Goal: Task Accomplishment & Management: Manage account settings

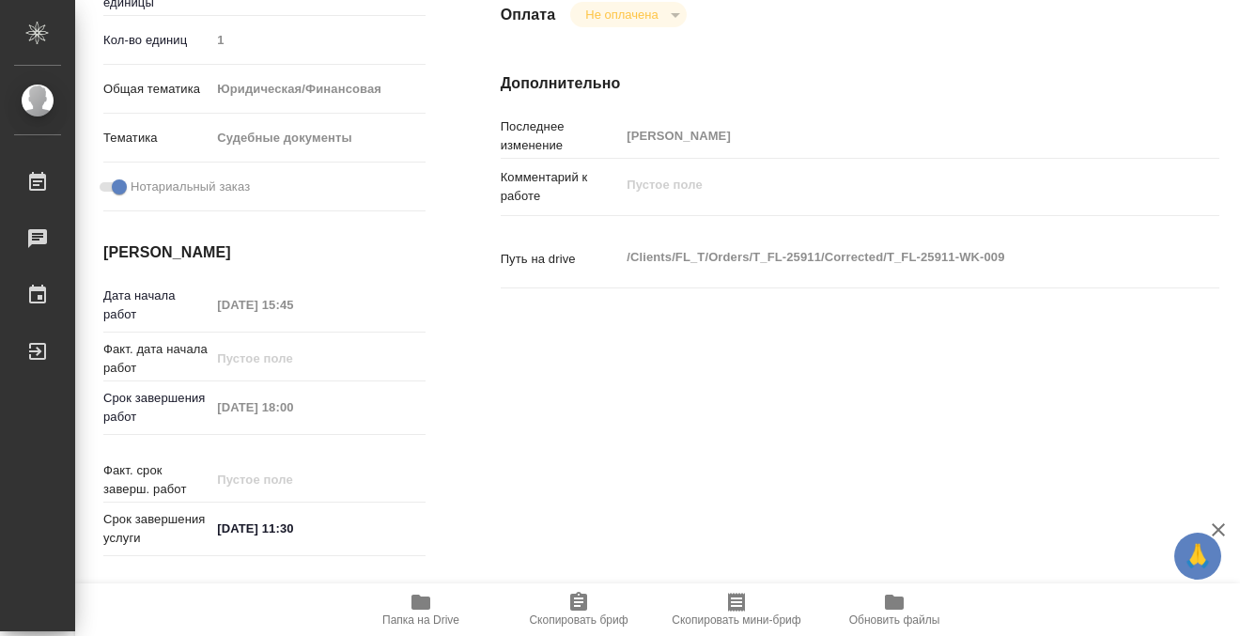
scroll to position [54, 0]
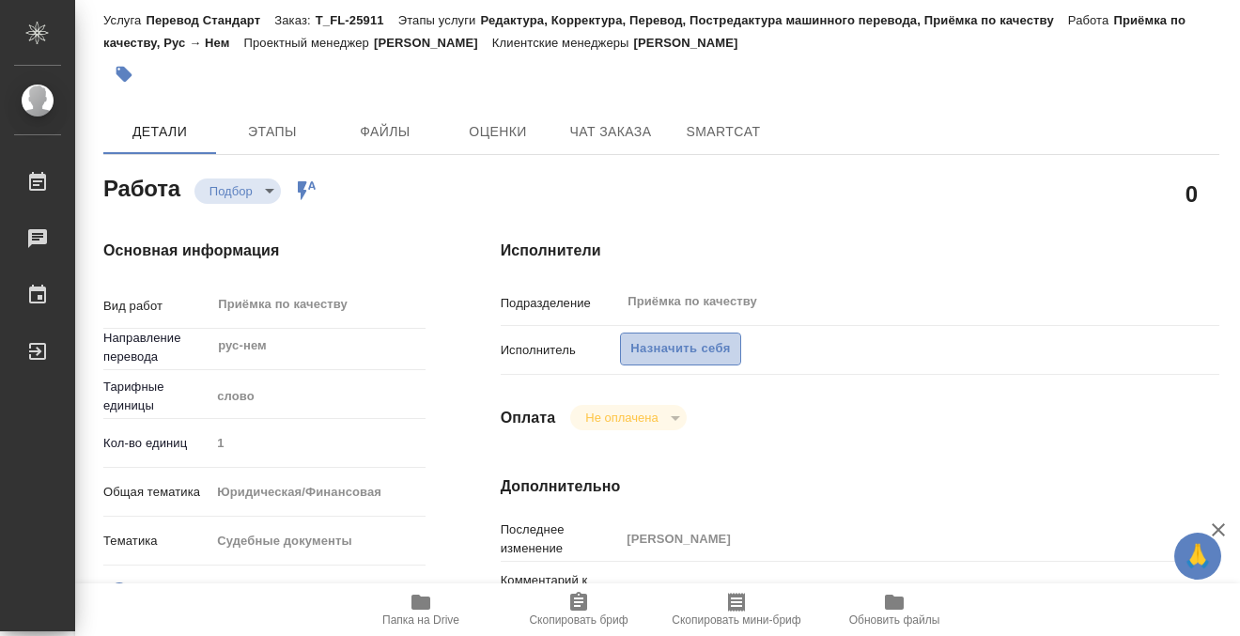
click at [681, 348] on span "Назначить себя" at bounding box center [680, 349] width 100 height 22
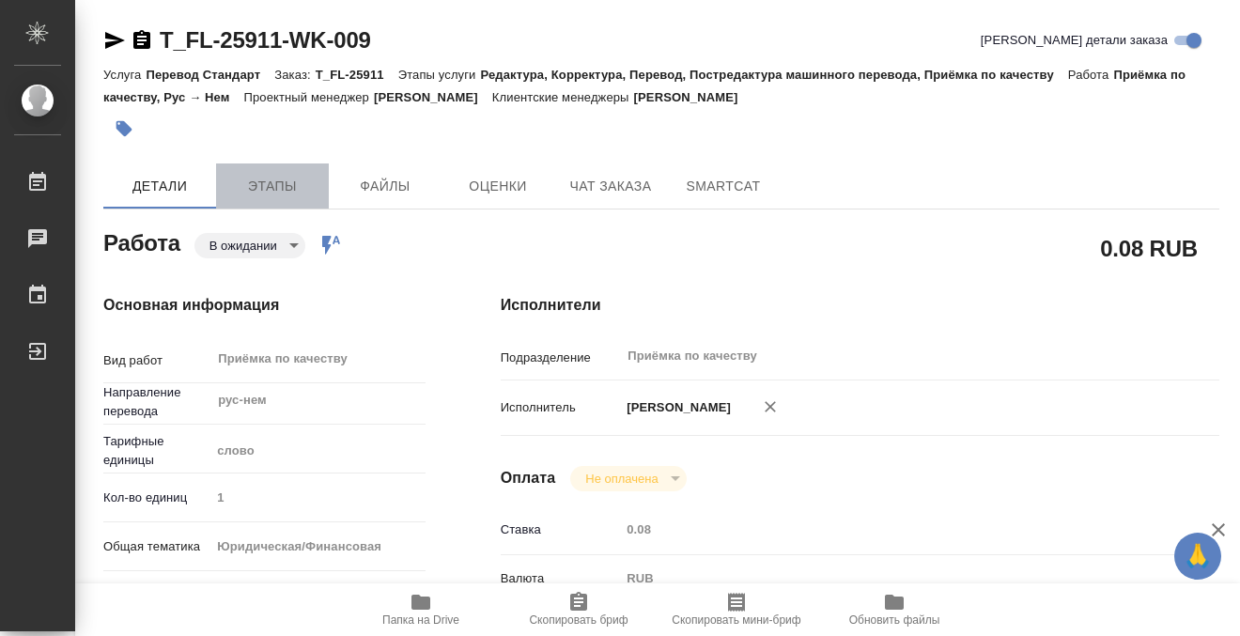
click at [281, 187] on span "Этапы" at bounding box center [272, 186] width 90 height 23
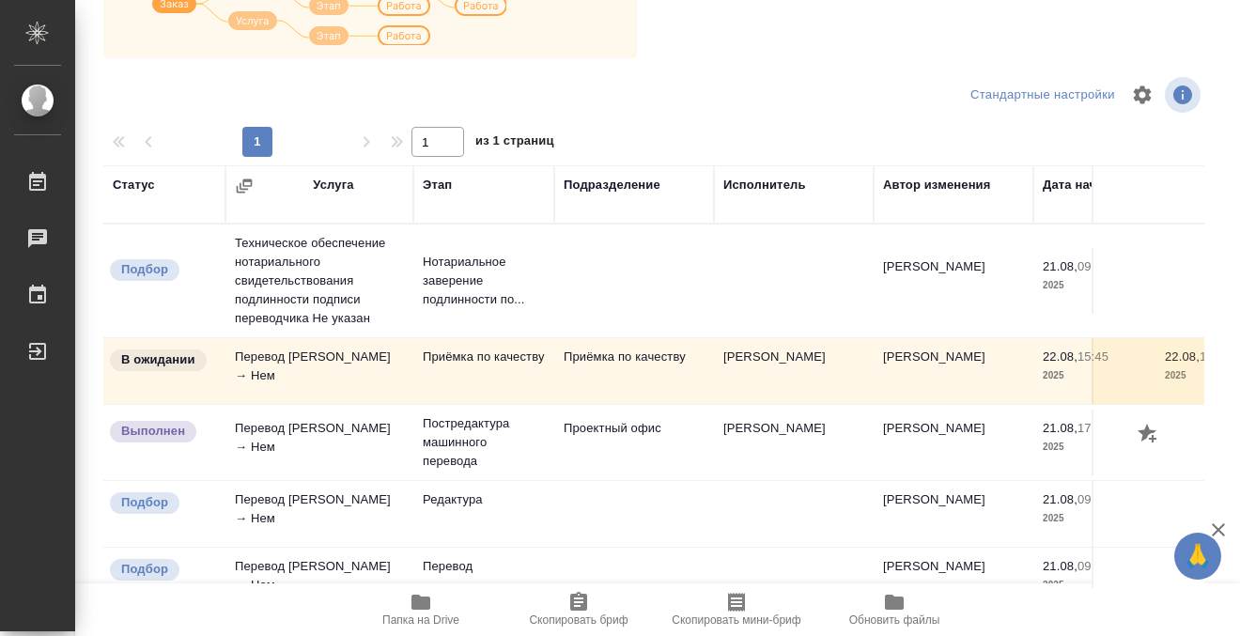
scroll to position [96, 0]
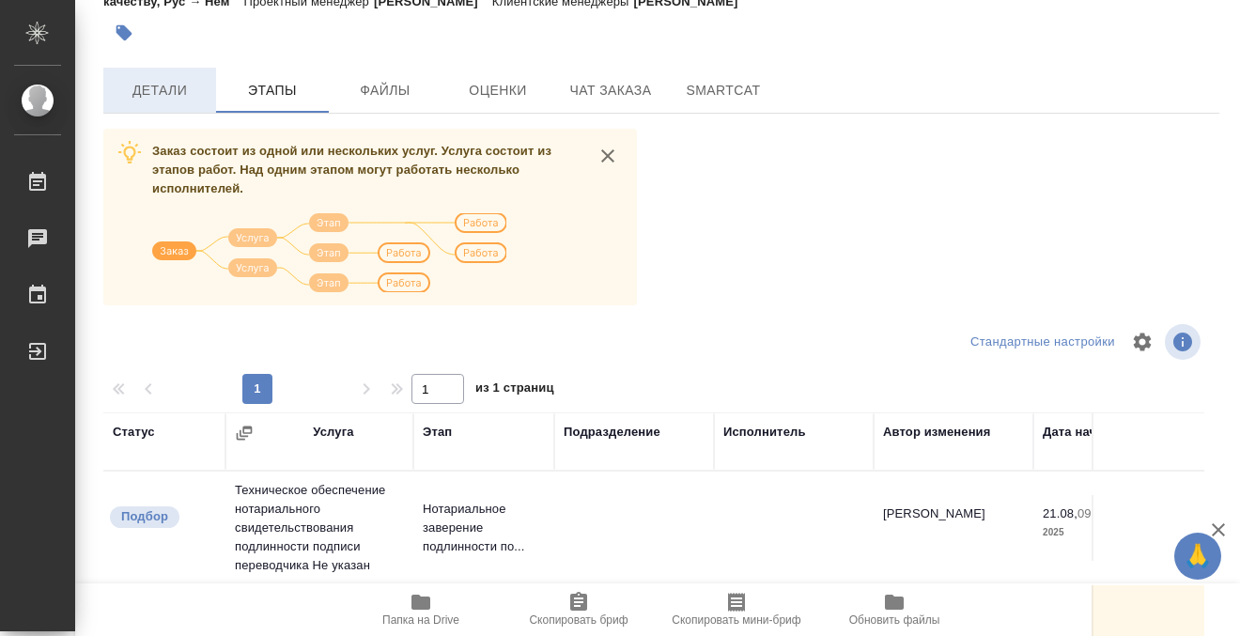
click at [170, 71] on button "Детали" at bounding box center [159, 90] width 113 height 45
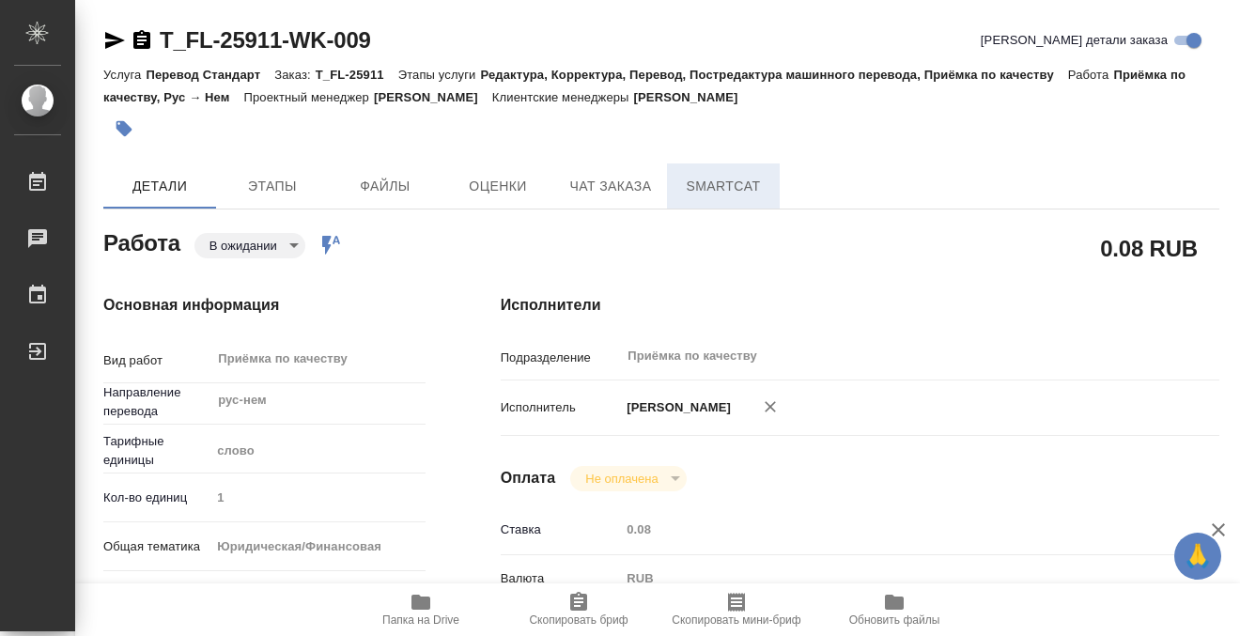
type textarea "x"
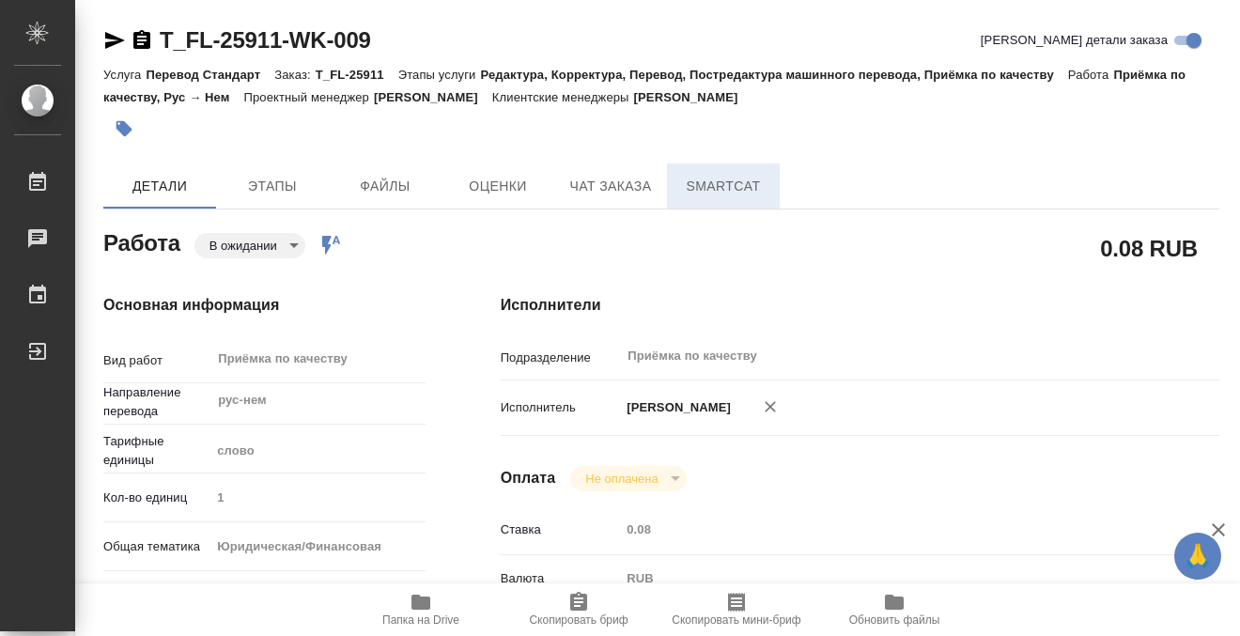
type textarea "x"
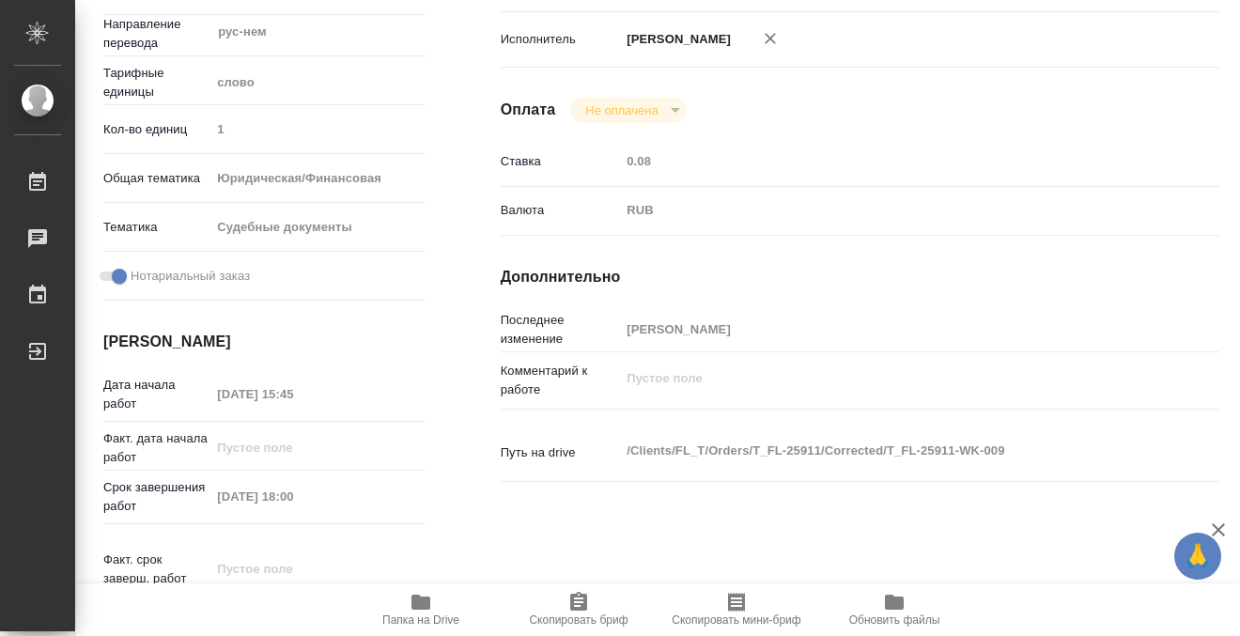
type textarea "x"
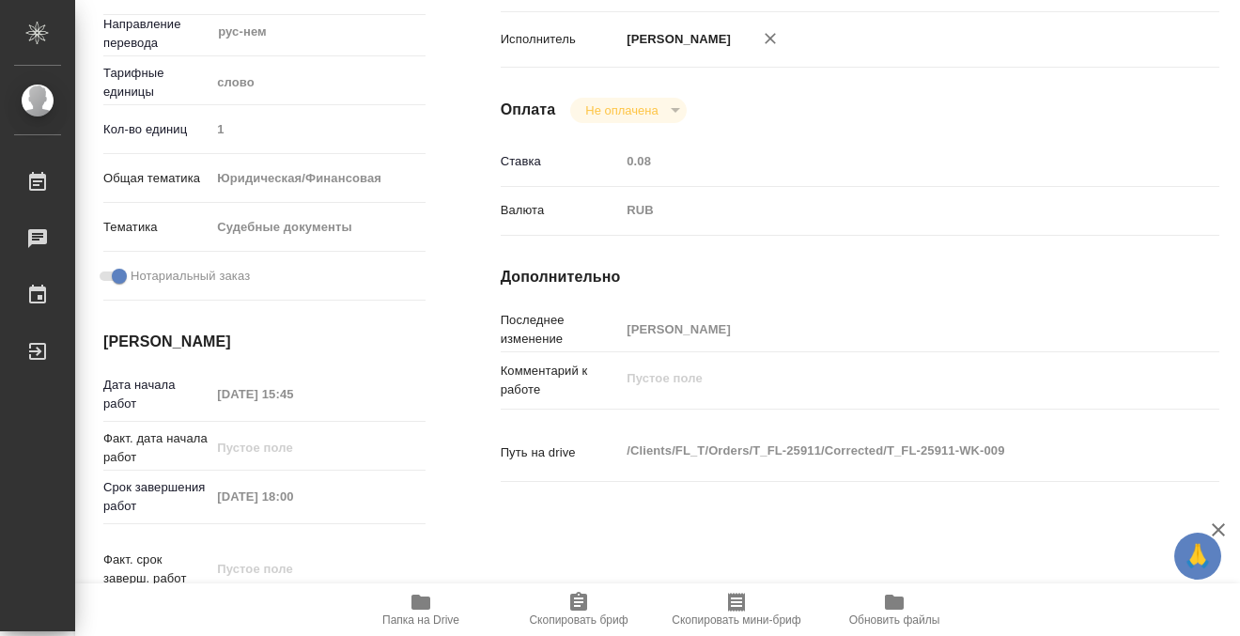
scroll to position [1004, 0]
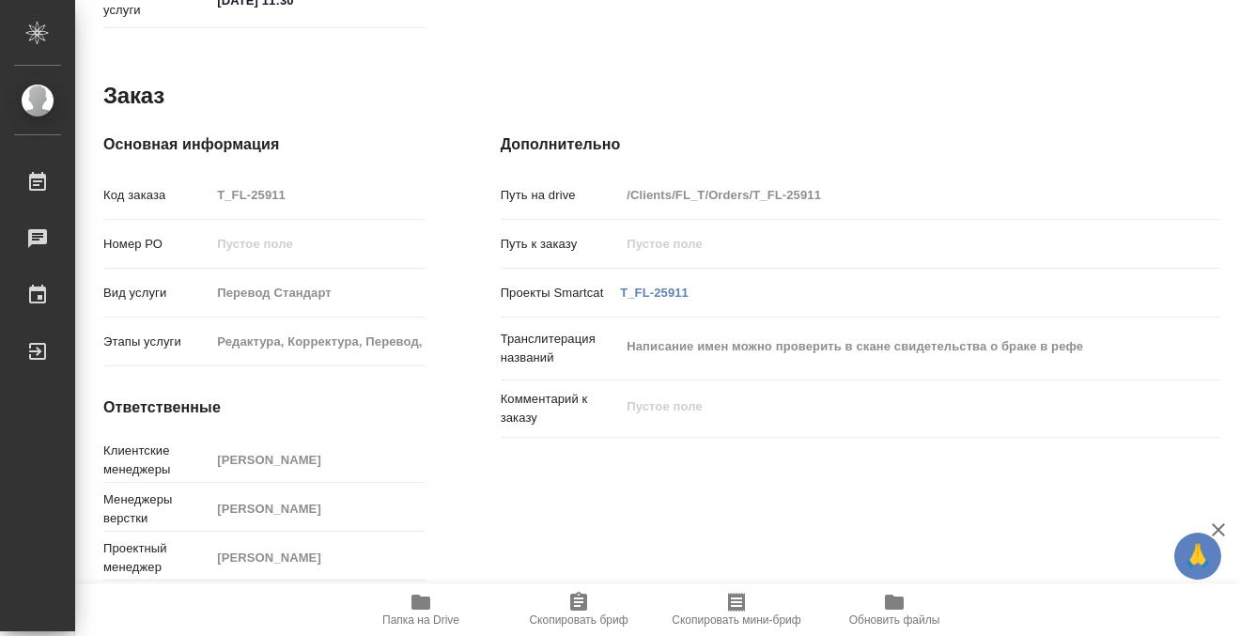
click at [419, 594] on icon "button" at bounding box center [421, 602] width 23 height 23
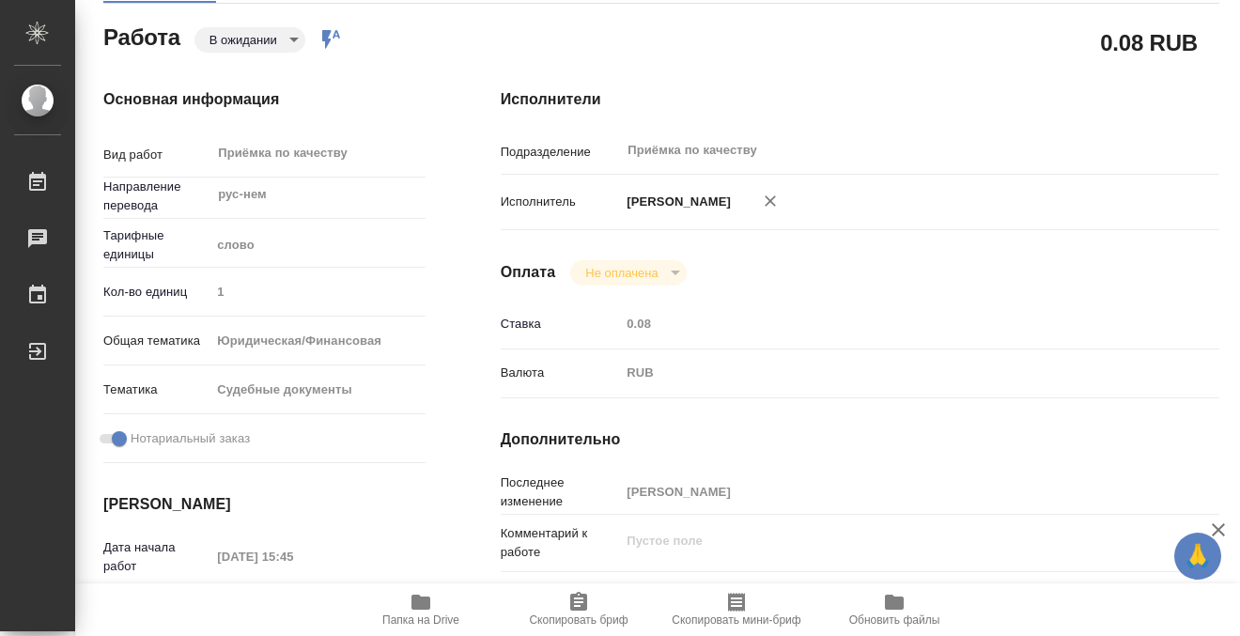
scroll to position [0, 0]
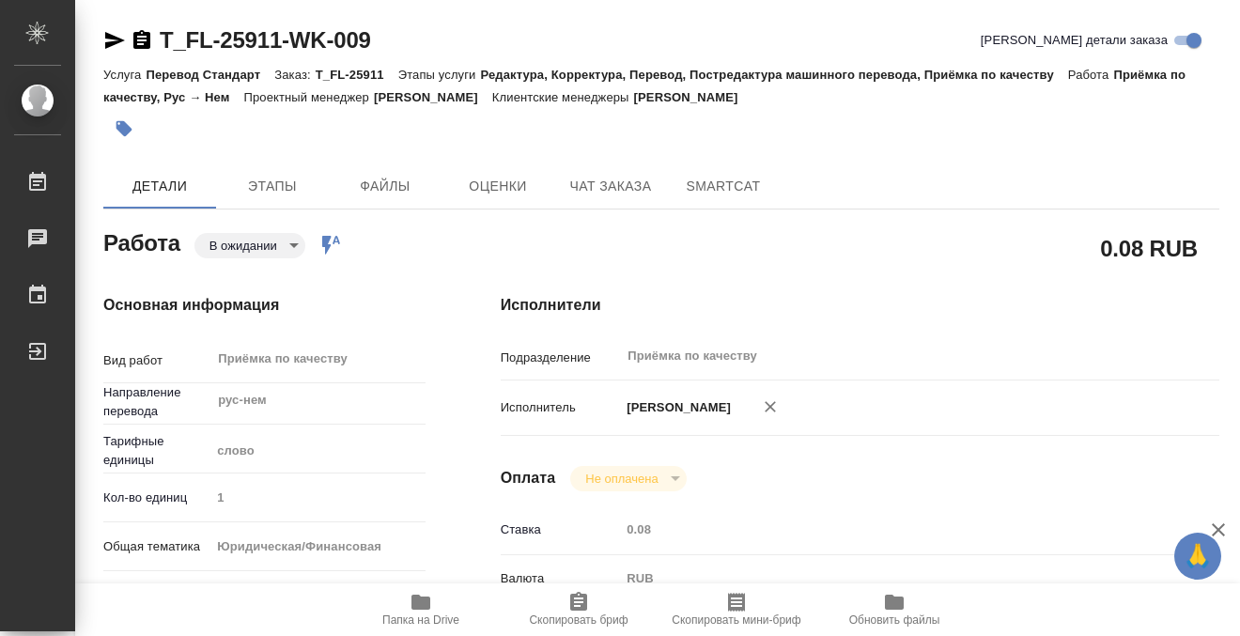
click at [137, 128] on button "button" at bounding box center [123, 128] width 41 height 41
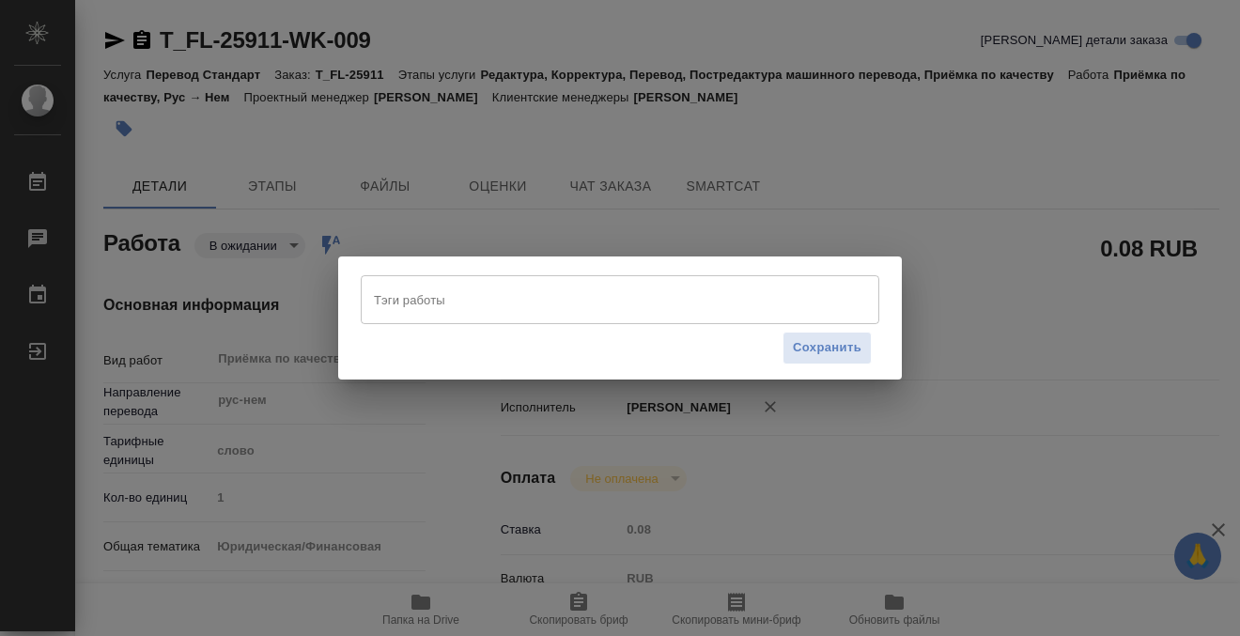
click at [419, 287] on input "Тэги работы" at bounding box center [602, 300] width 466 height 32
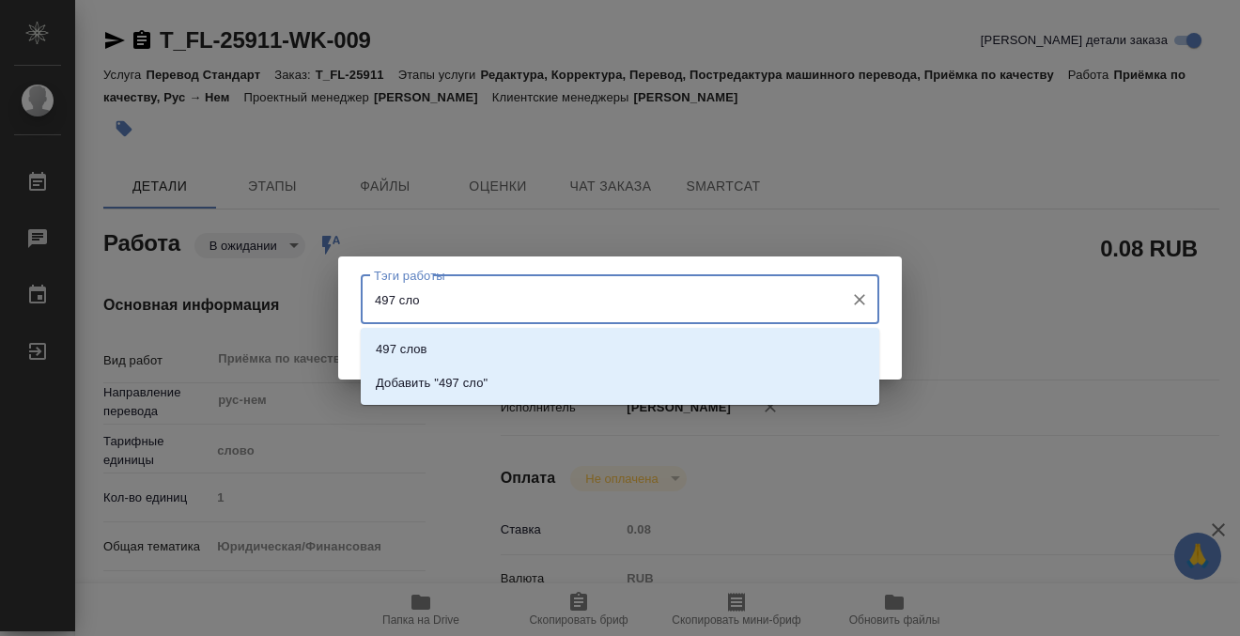
type input "497 слов"
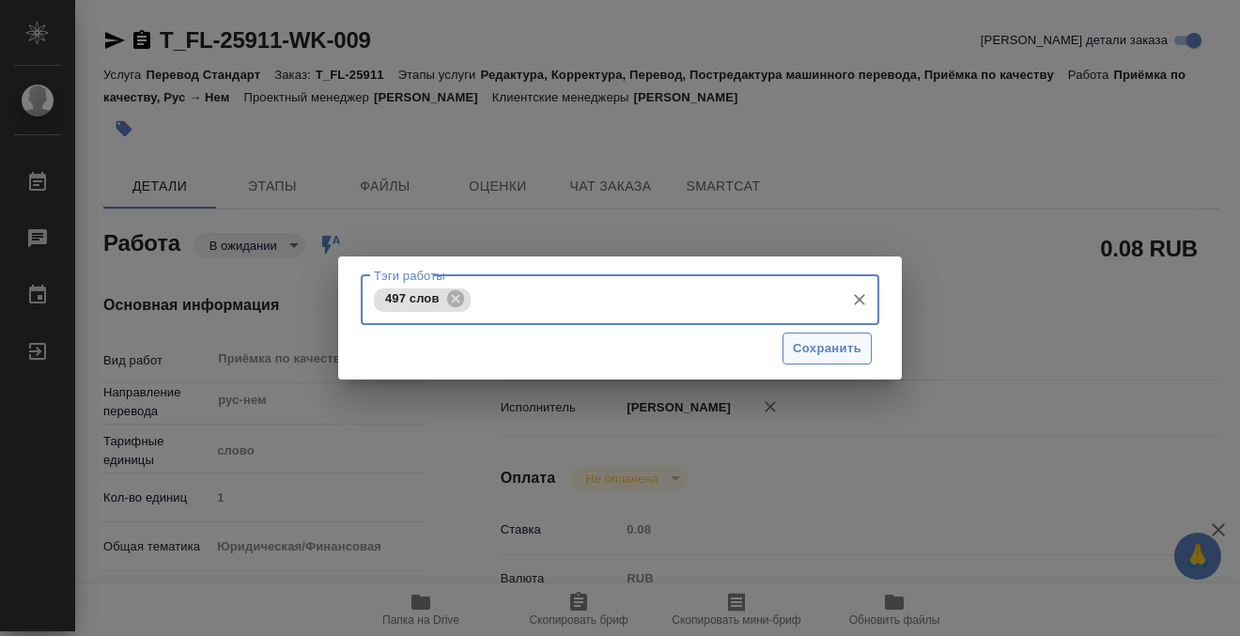
click at [806, 347] on span "Сохранить" at bounding box center [827, 349] width 69 height 22
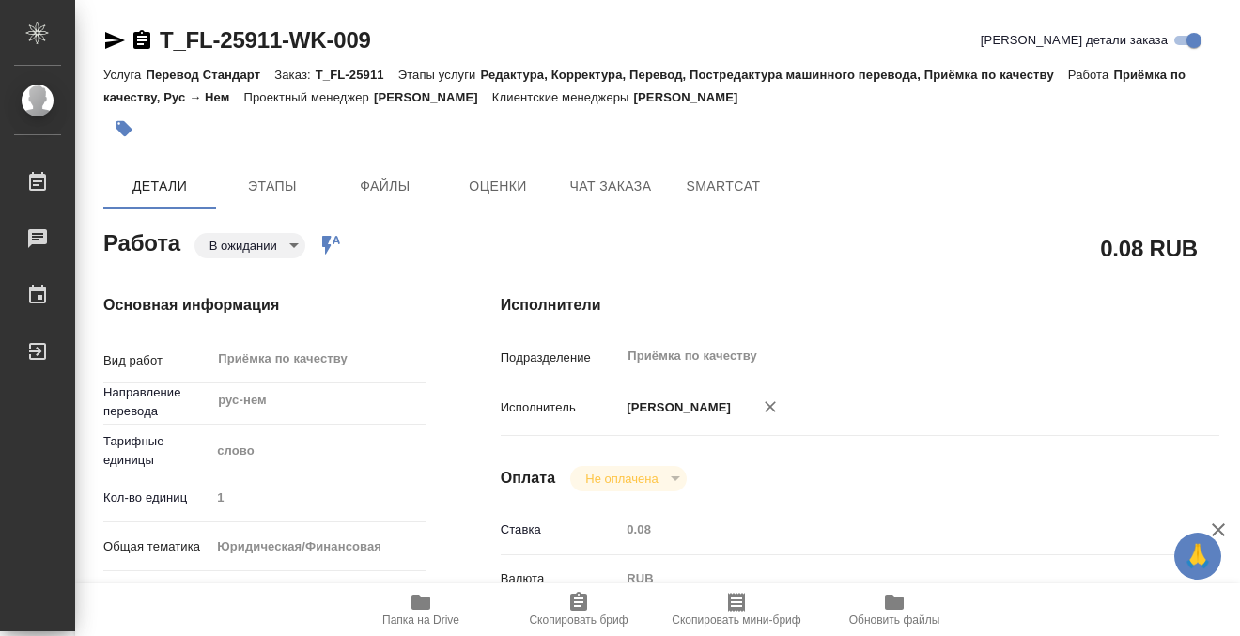
type input "inProgress"
type textarea "Приёмка по качеству"
type textarea "x"
type input "рус-нем"
type input "5a8b1489cc6b4906c91bfd90"
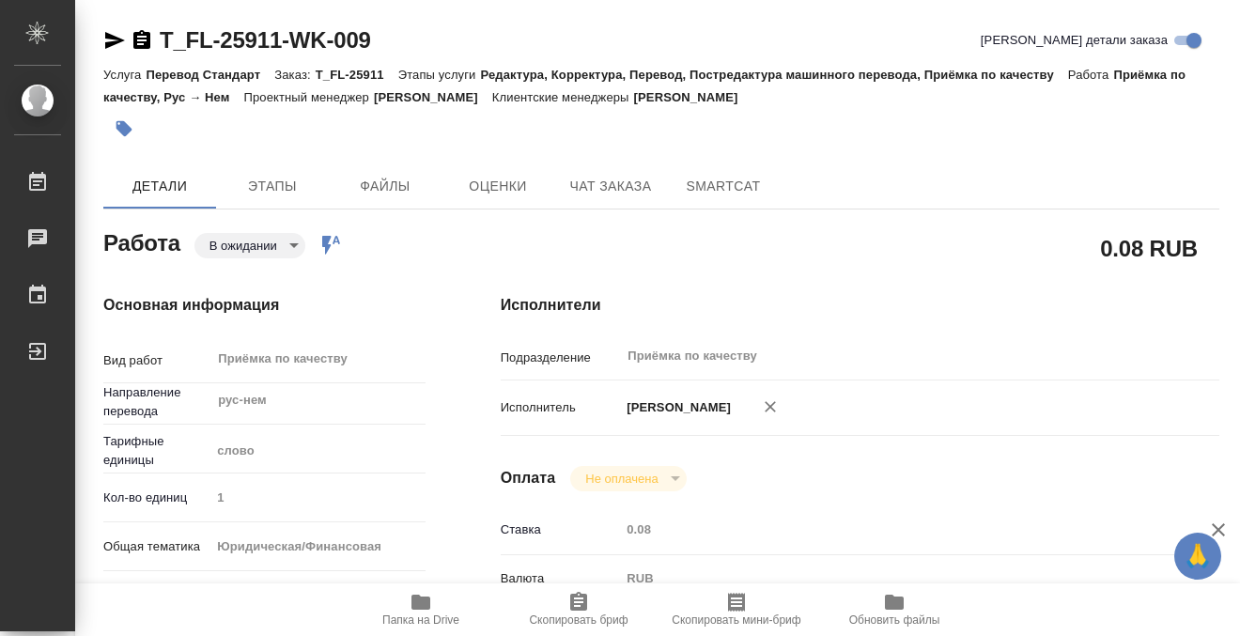
type input "1"
type input "yr-fn"
type input "5a8b8b956a9677013d343d23"
checkbox input "true"
type input "22.08.2025 15:45"
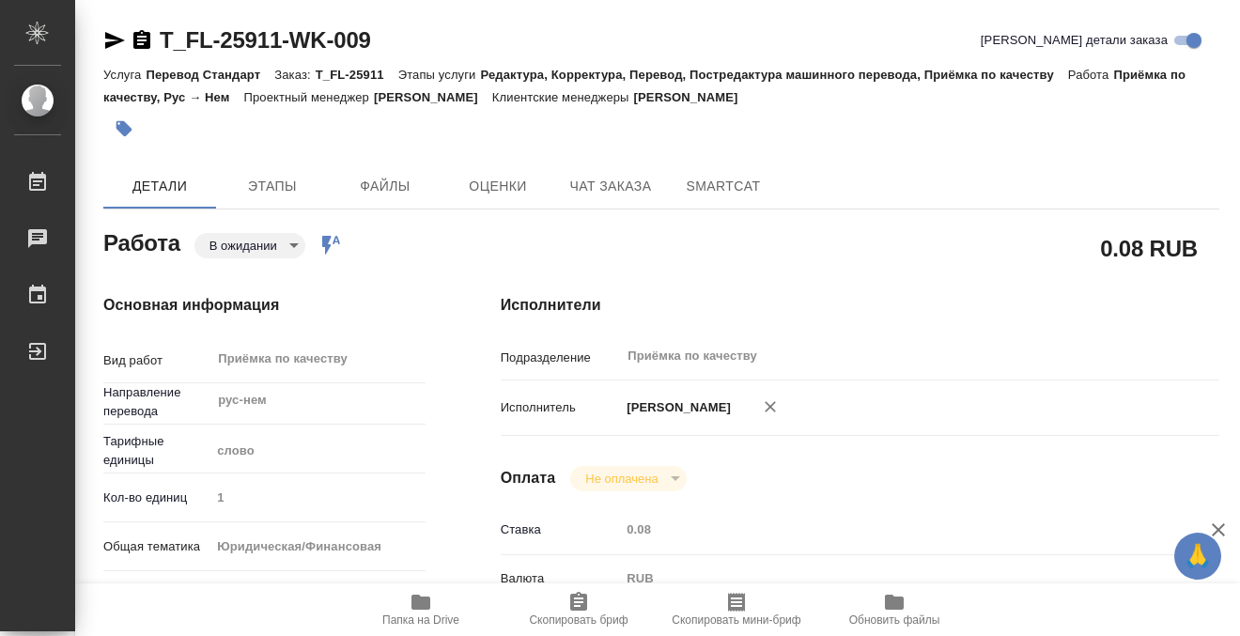
type input "22.08.2025 17:51"
type input "22.08.2025 18:00"
type input "25.08.2025 11:30"
type input "Приёмка по качеству"
type input "notPayed"
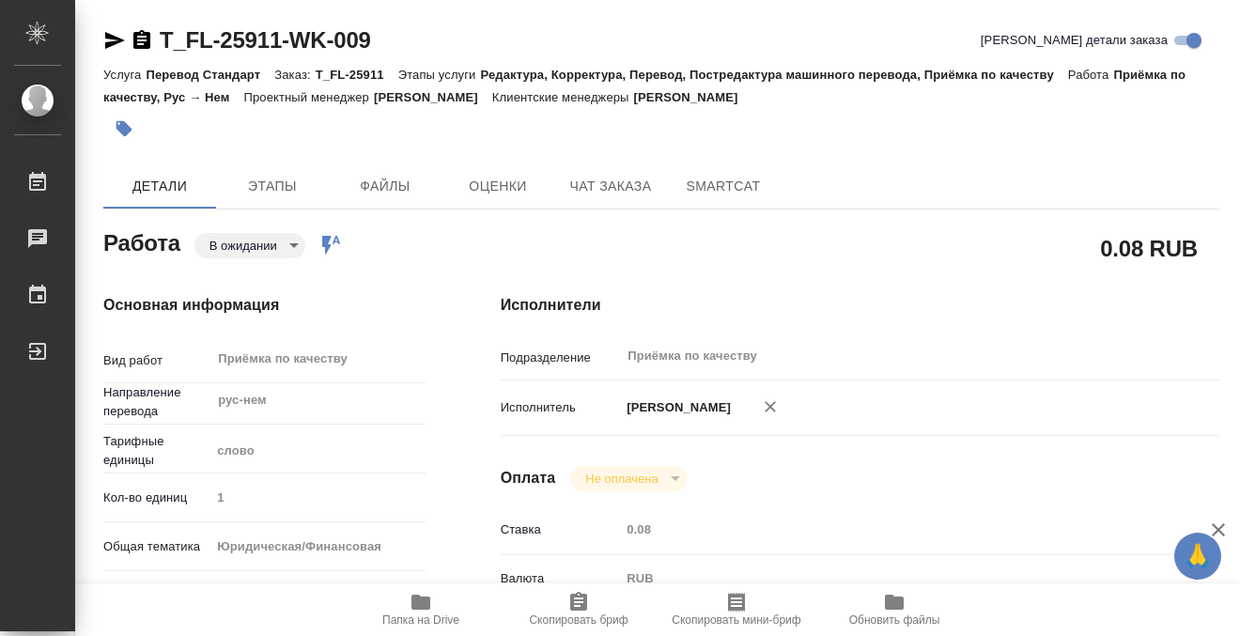
type input "0.08"
type input "RUB"
type input "Баданян Артак"
type textarea "x"
type textarea "/Clients/FL_T/Orders/T_FL-25911/Corrected/T_FL-25911-WK-009"
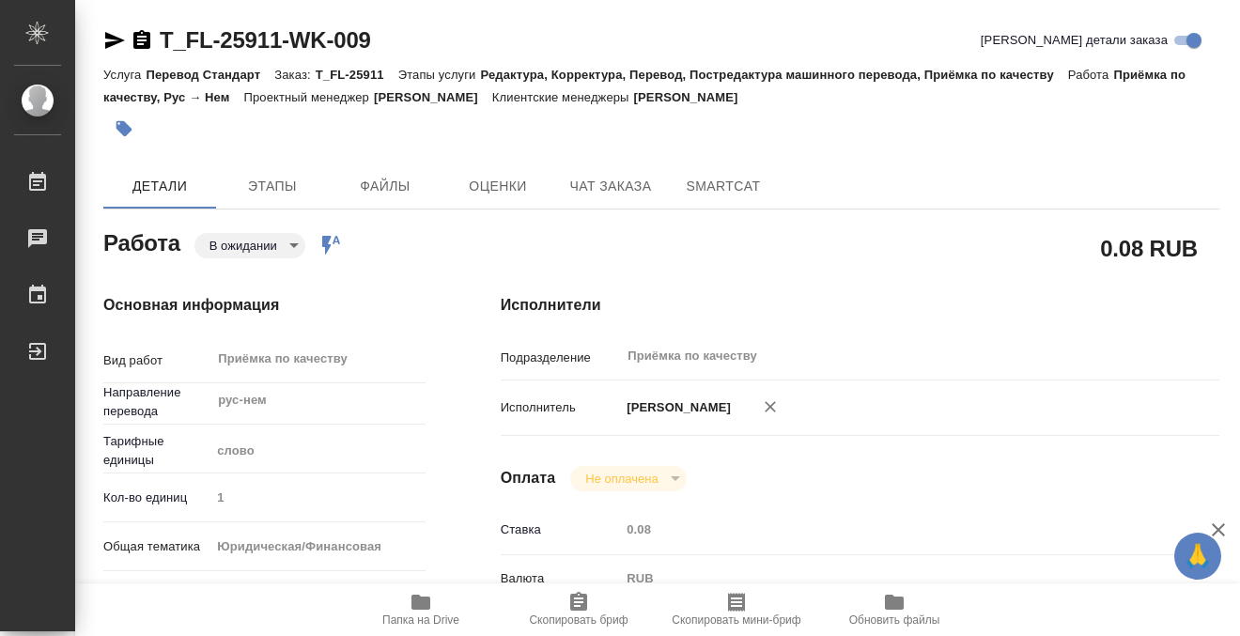
type textarea "x"
type input "T_FL-25911"
type input "Перевод Стандарт"
type input "Редактура, Корректура, Перевод, Постредактура машинного перевода, Приёмка по ка…"
type input "Прохорова Анастасия"
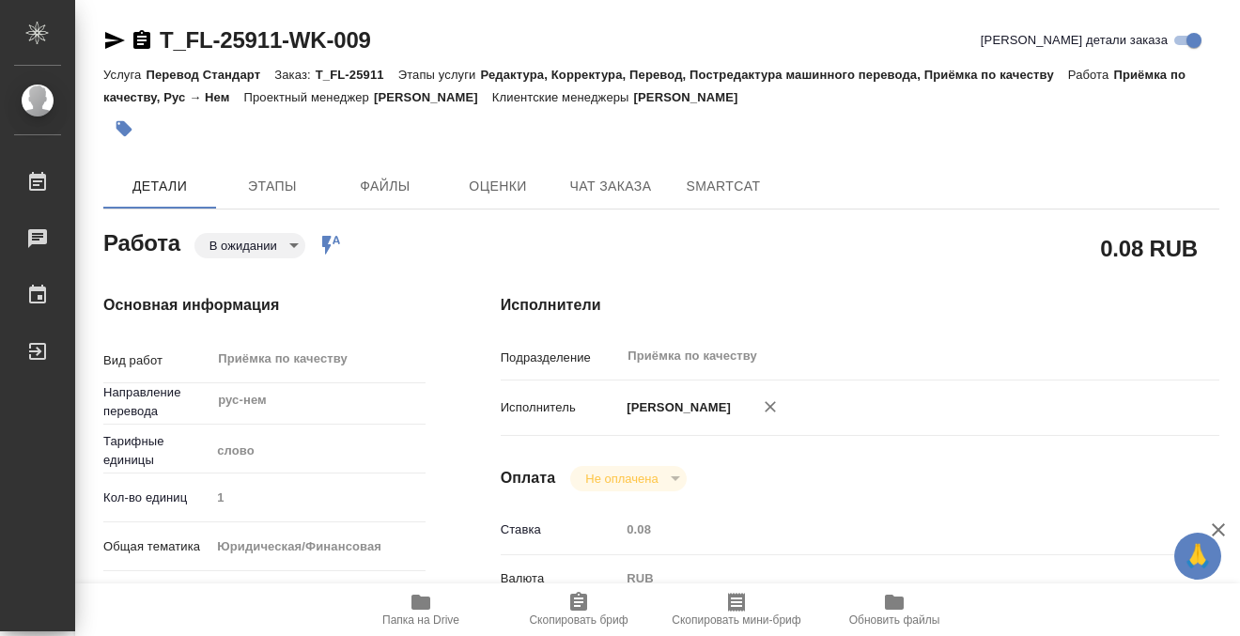
type input "Арсеньева Вера"
type input "/Clients/FL_T/Orders/T_FL-25911"
type textarea "Написание имен можно проверить в скане свидетельства о браке в рефе"
type textarea "x"
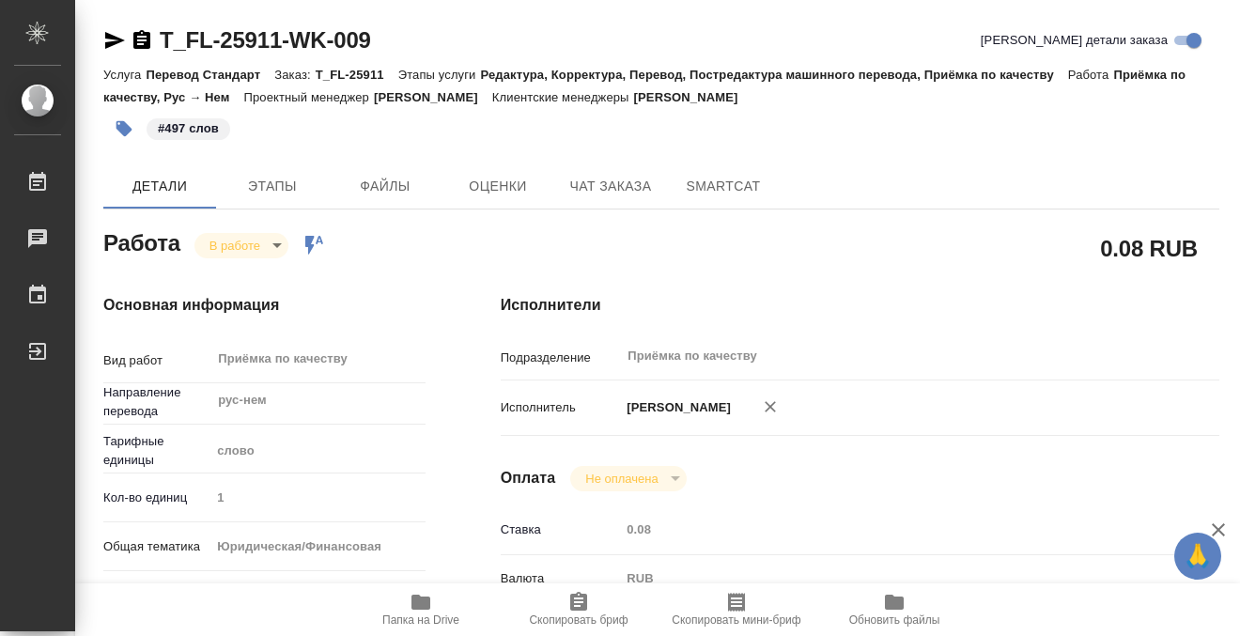
click at [282, 240] on body "🙏 .cls-1 fill:#fff; AWATERA Kobzeva Elizaveta Работы 0 Чаты График Выйти T_FL-2…" at bounding box center [620, 318] width 1240 height 636
type textarea "x"
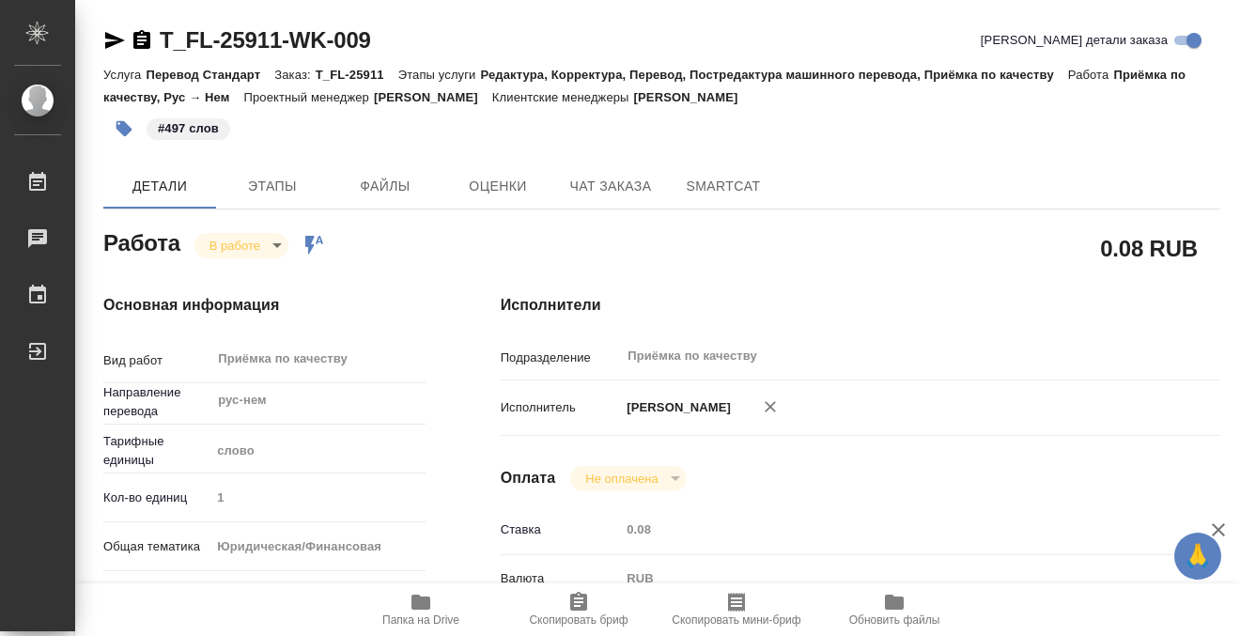
type textarea "x"
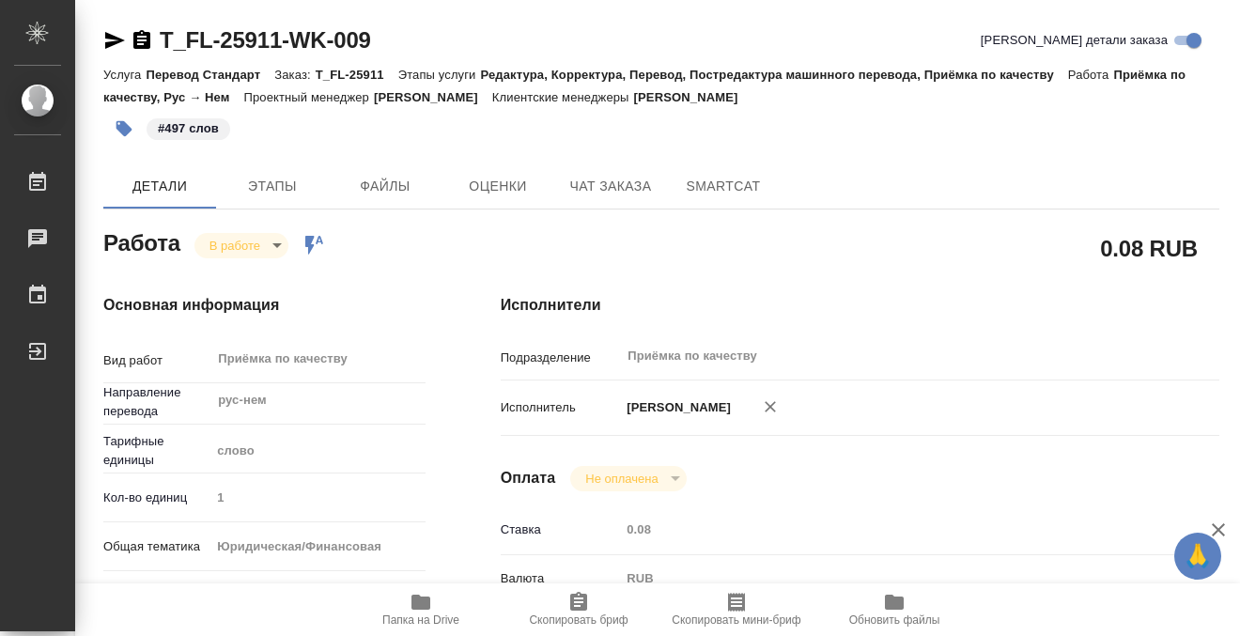
type textarea "x"
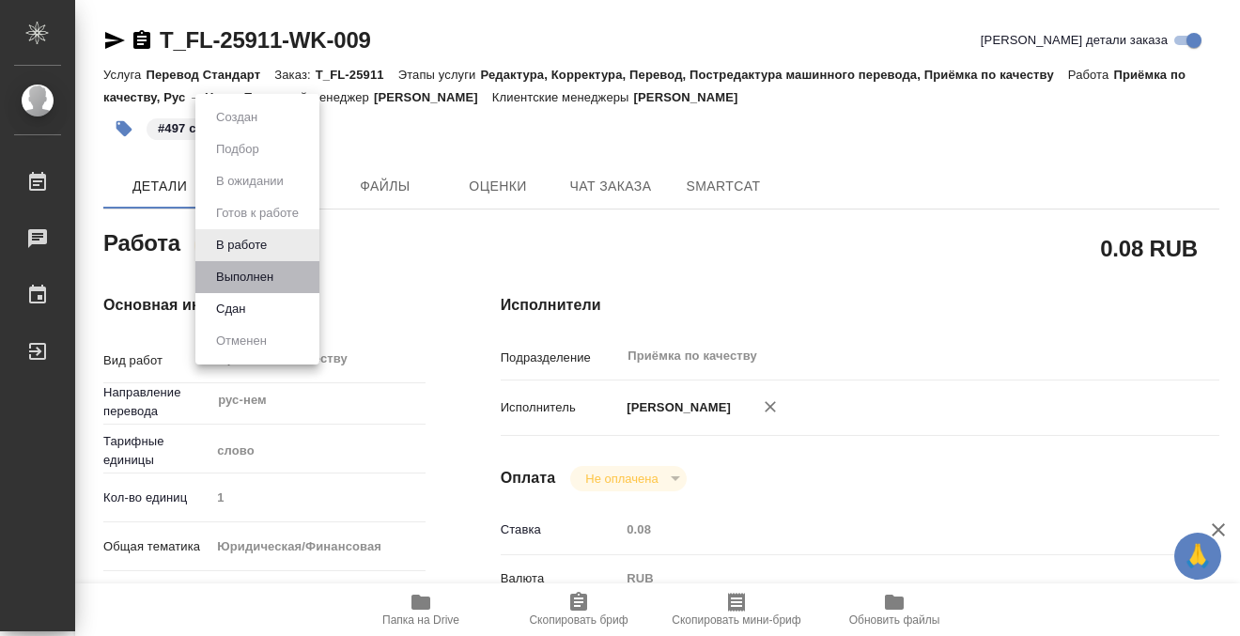
click at [289, 271] on li "Выполнен" at bounding box center [257, 277] width 124 height 32
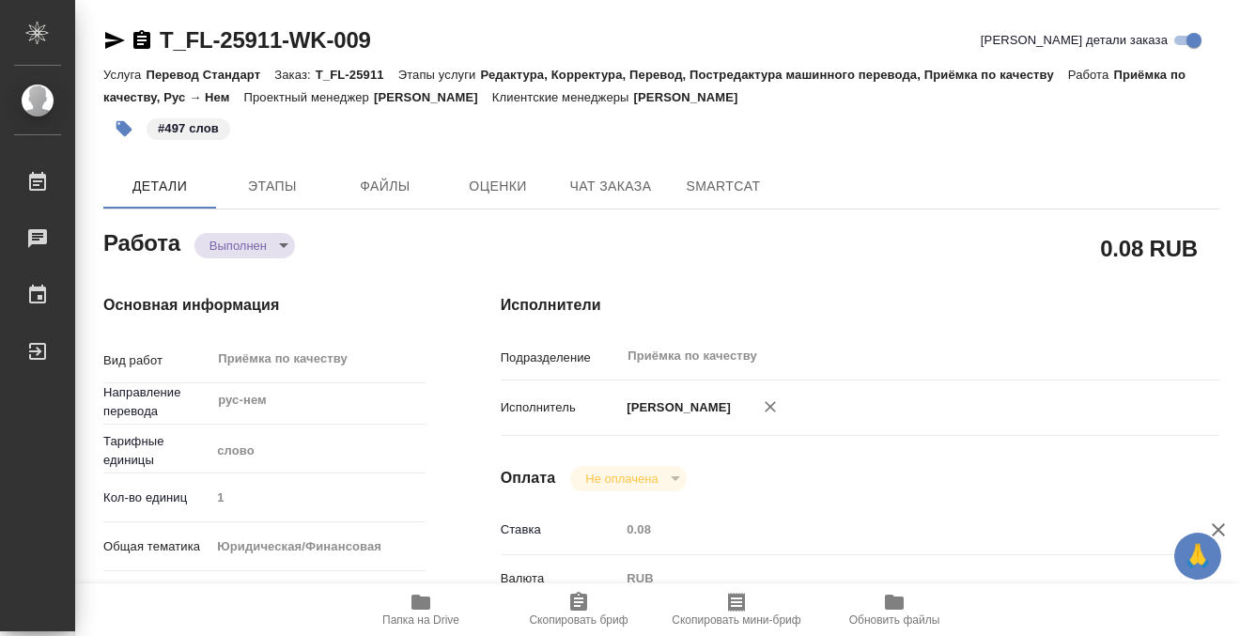
type textarea "x"
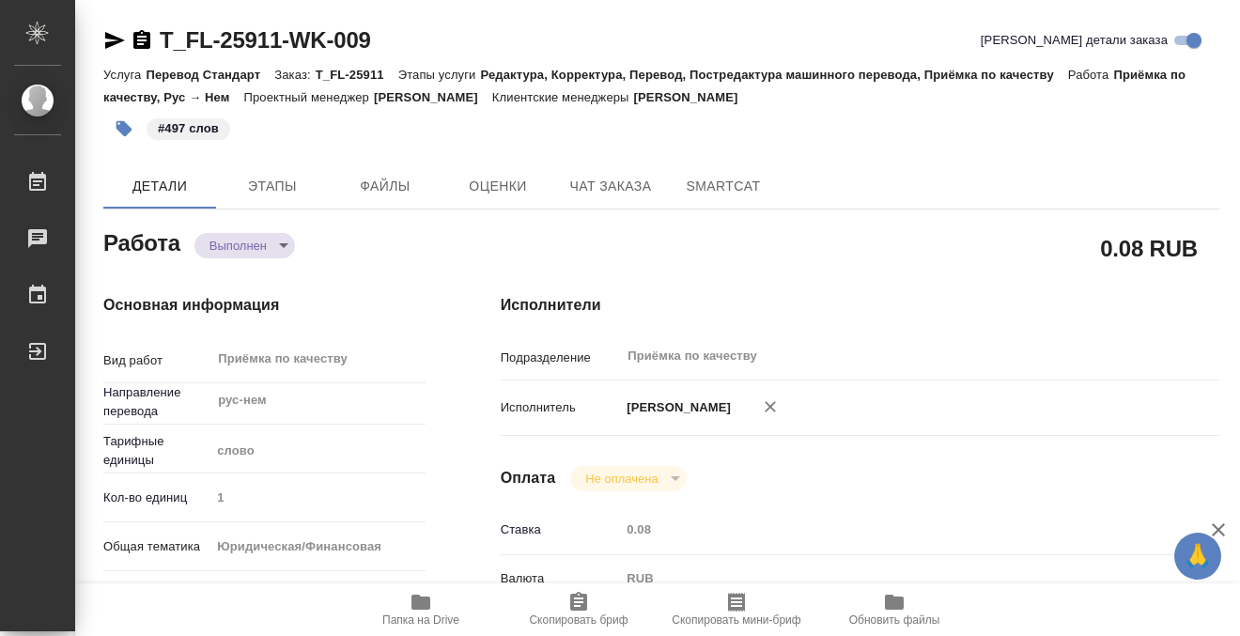
type textarea "x"
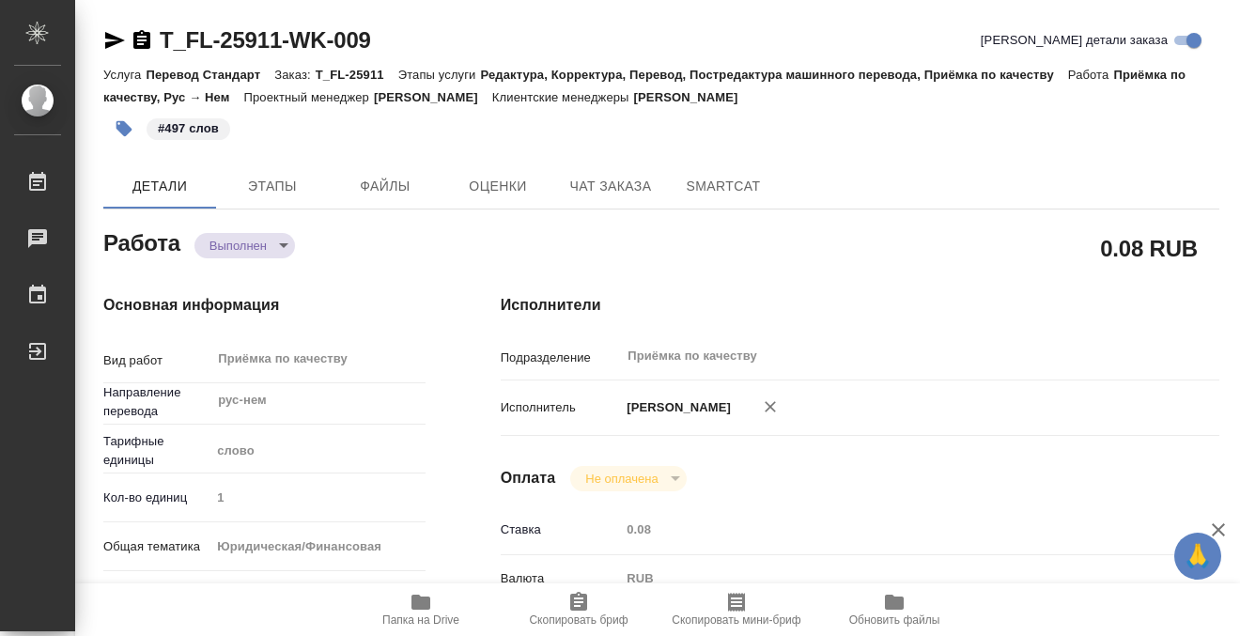
click at [142, 37] on icon "button" at bounding box center [142, 40] width 23 height 23
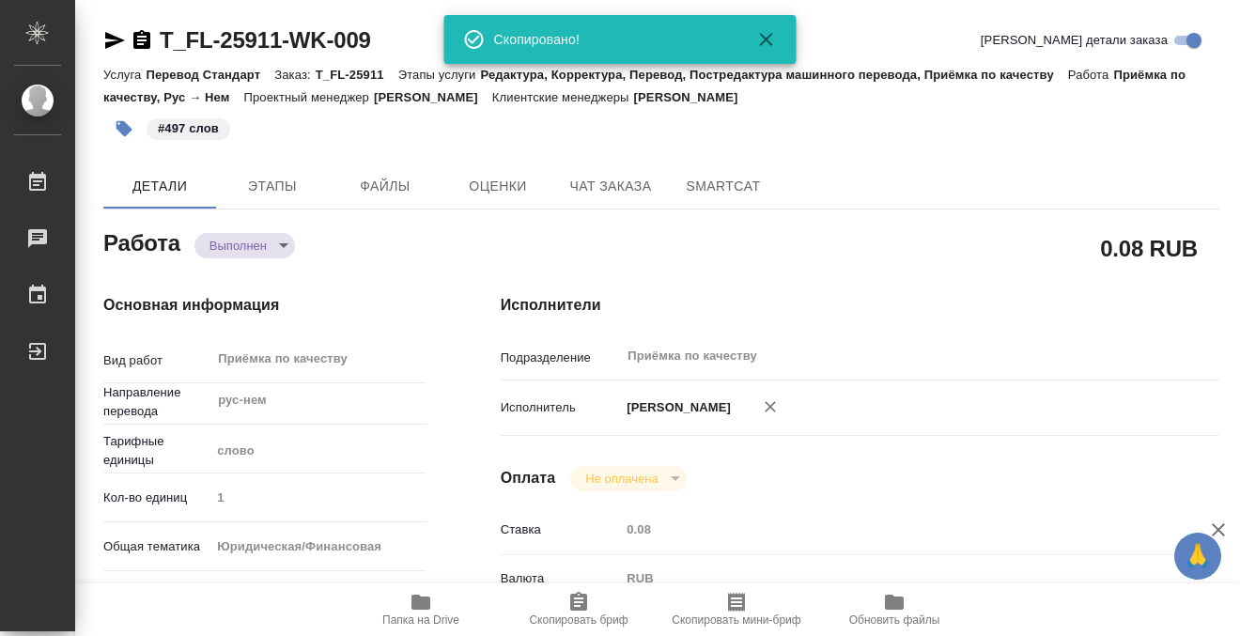
type textarea "x"
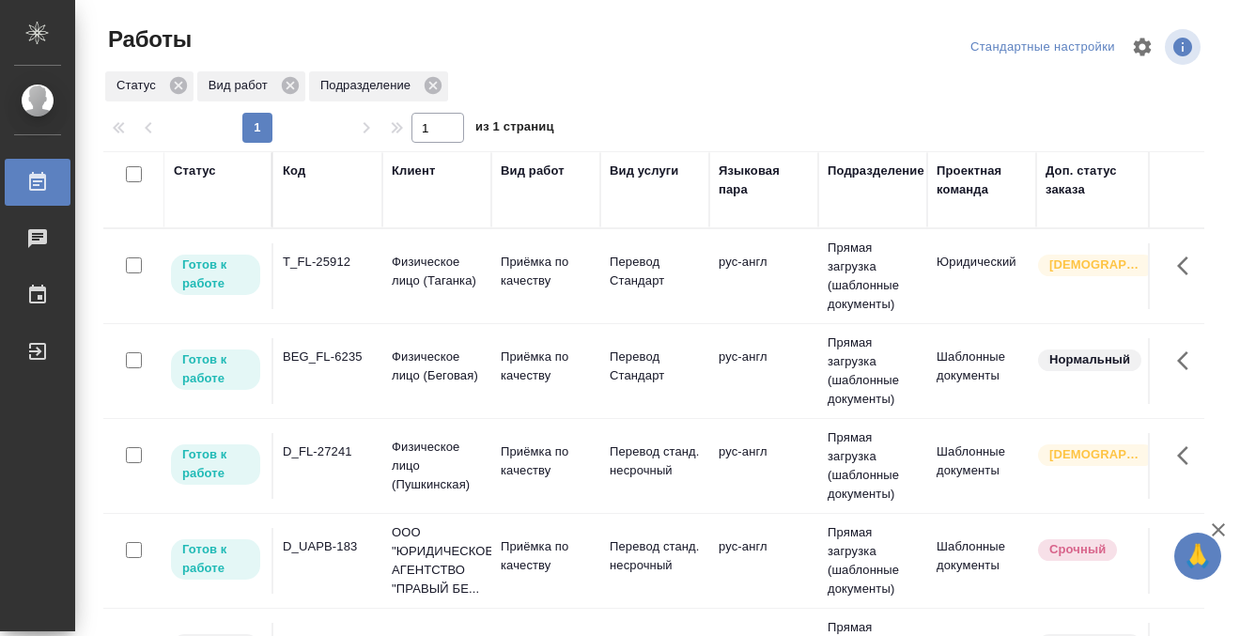
click at [341, 271] on div "BEG_FL-6235" at bounding box center [328, 262] width 90 height 19
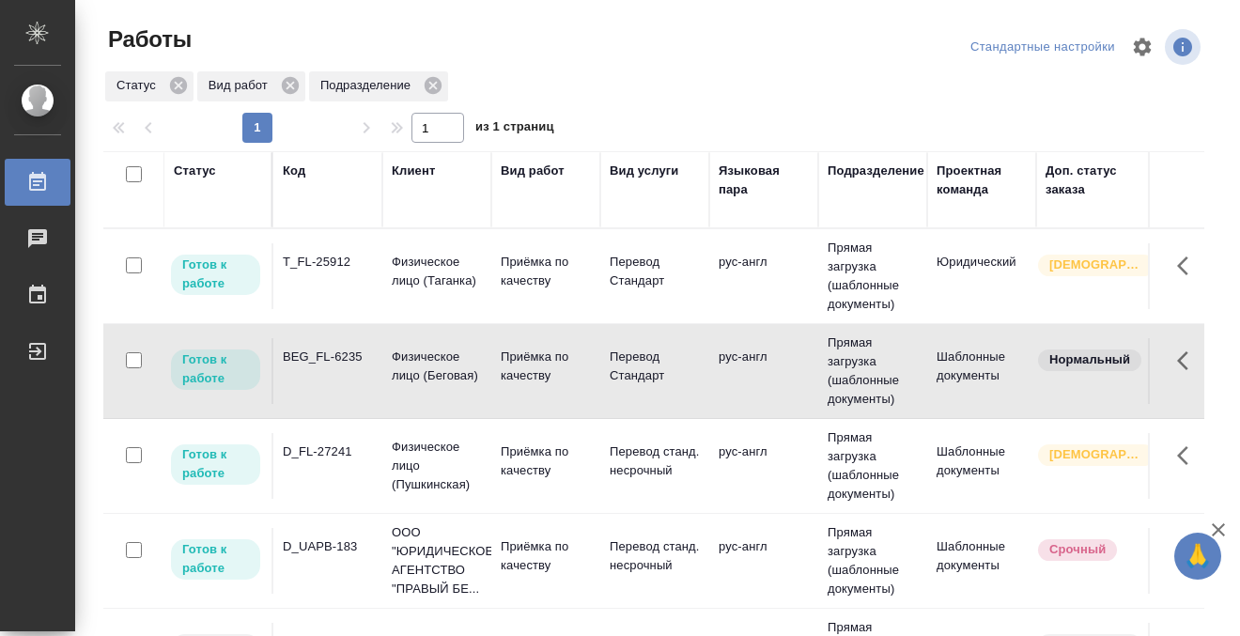
click at [341, 271] on div "BEG_FL-6235" at bounding box center [328, 262] width 90 height 19
click at [210, 163] on div "Статус" at bounding box center [195, 171] width 42 height 19
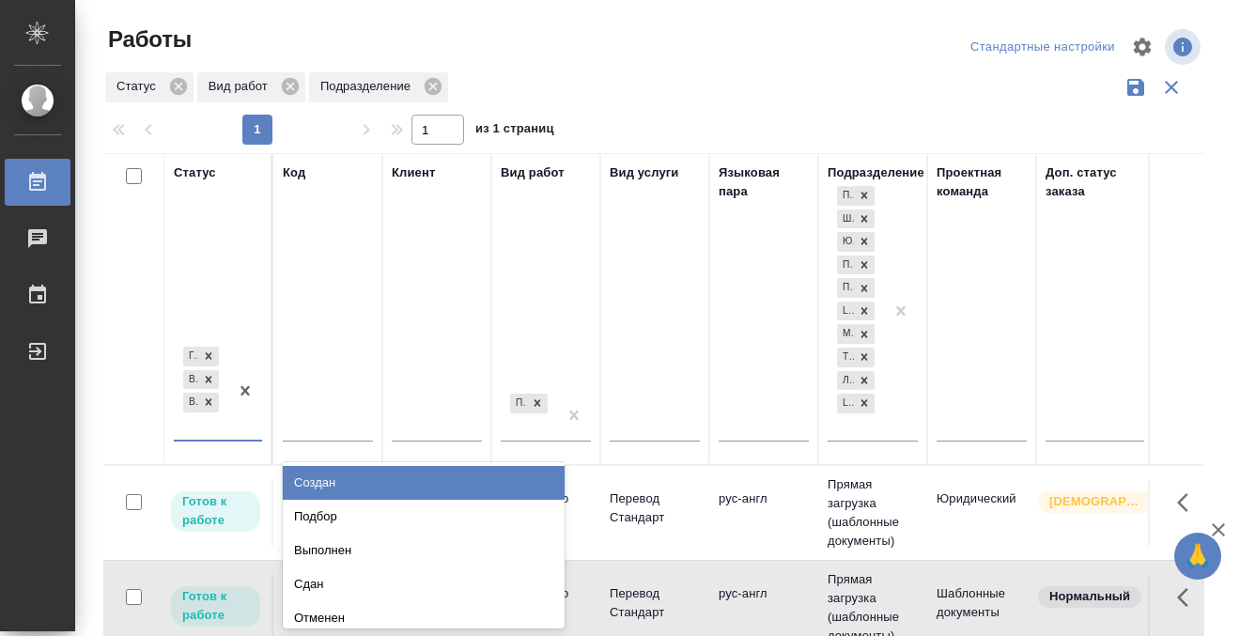
click at [207, 425] on div "Готов к работе В работе В ожидании" at bounding box center [201, 391] width 54 height 97
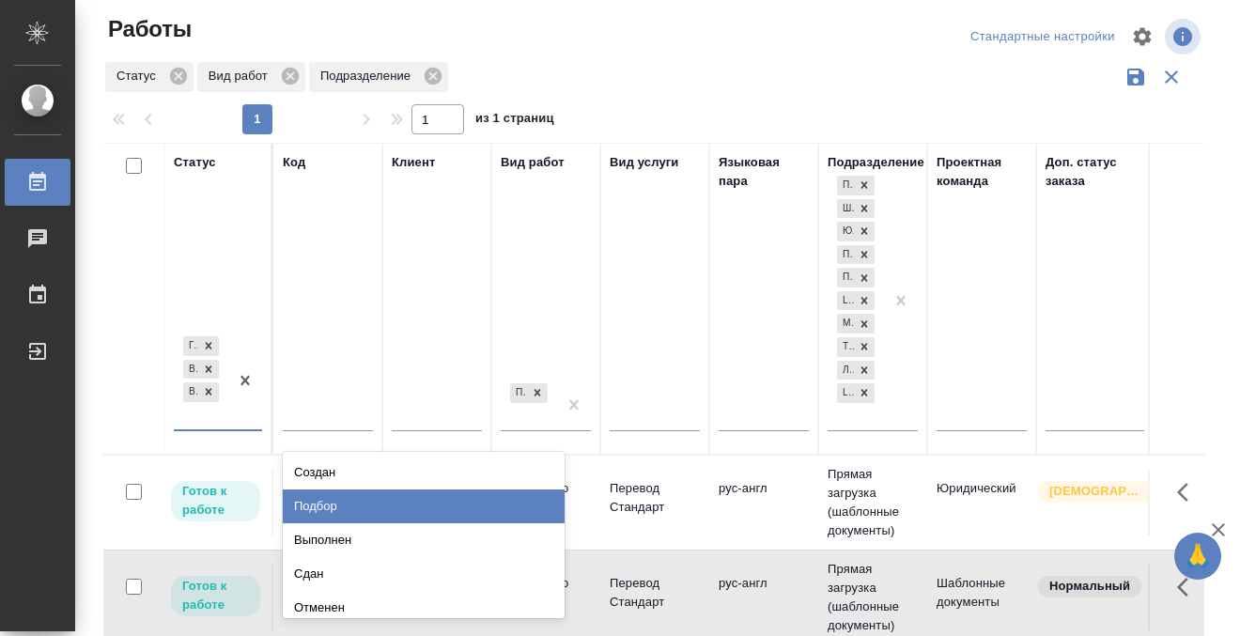
click at [326, 503] on div "Подбор" at bounding box center [424, 506] width 282 height 34
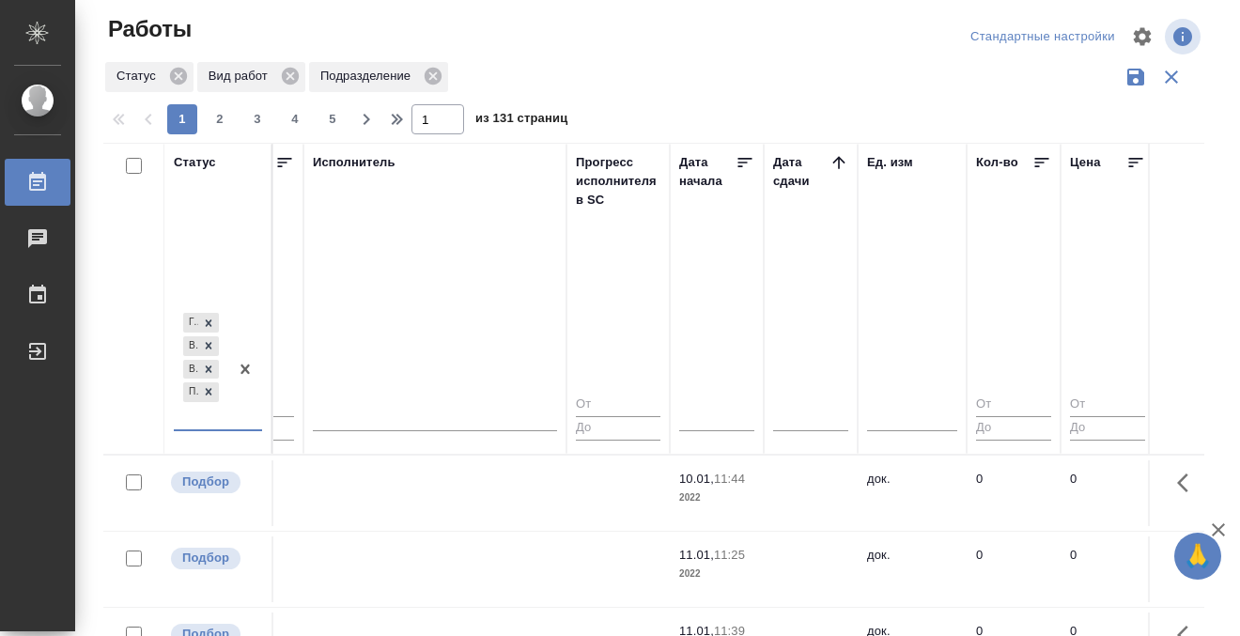
scroll to position [0, 1215]
click at [844, 161] on icon at bounding box center [842, 162] width 19 height 19
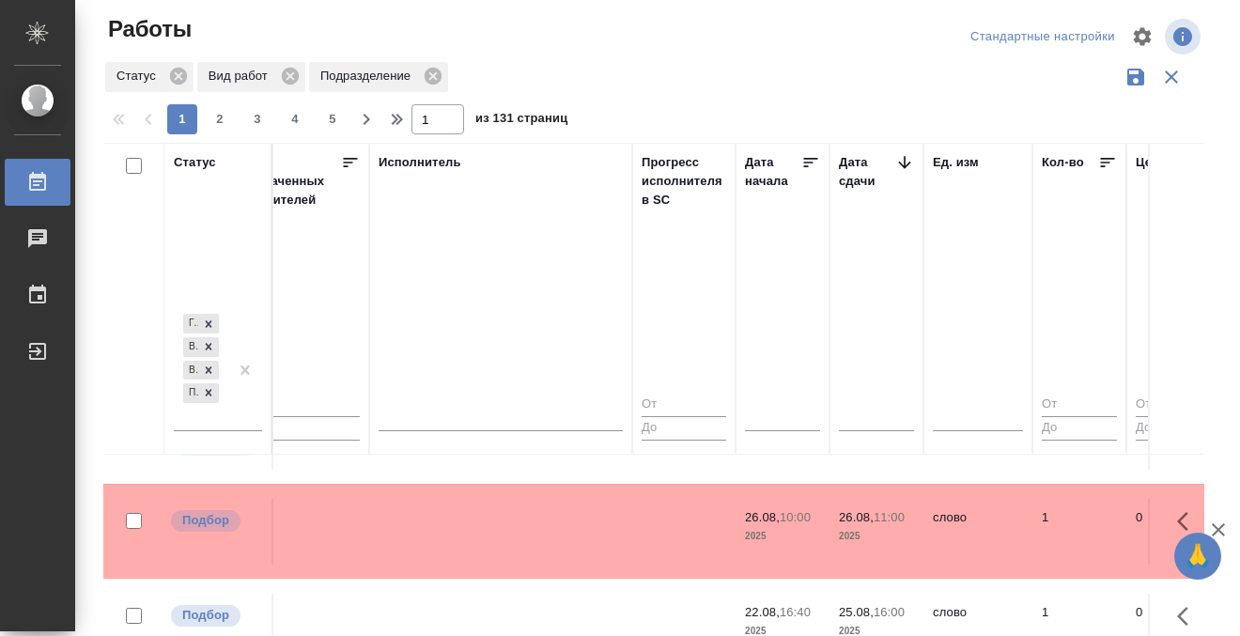
scroll to position [496, 1153]
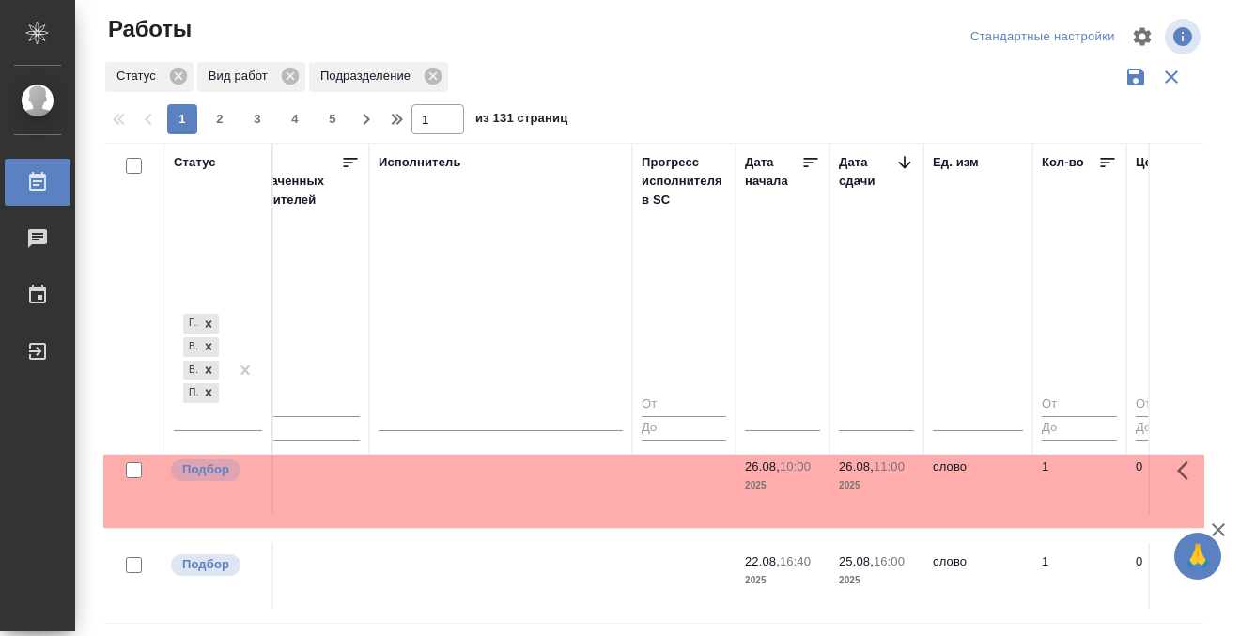
click at [519, 39] on td at bounding box center [500, 7] width 263 height 66
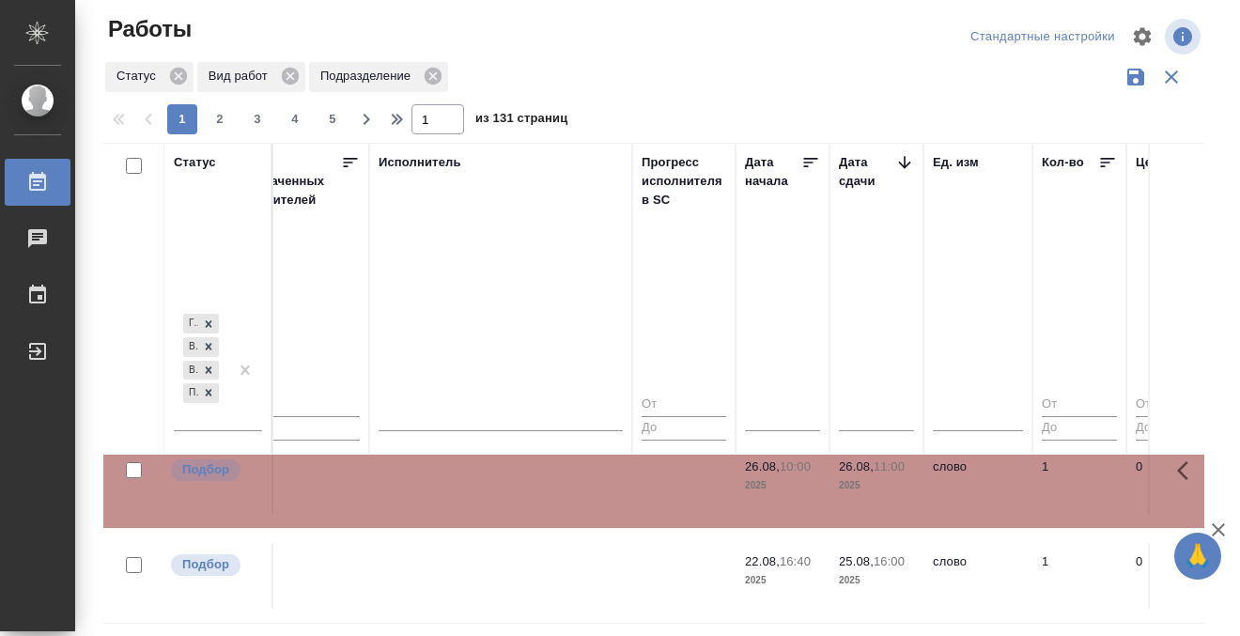
click at [519, 39] on td at bounding box center [500, 7] width 263 height 66
click at [444, 39] on td at bounding box center [500, 7] width 263 height 66
click at [441, 39] on td at bounding box center [500, 7] width 263 height 66
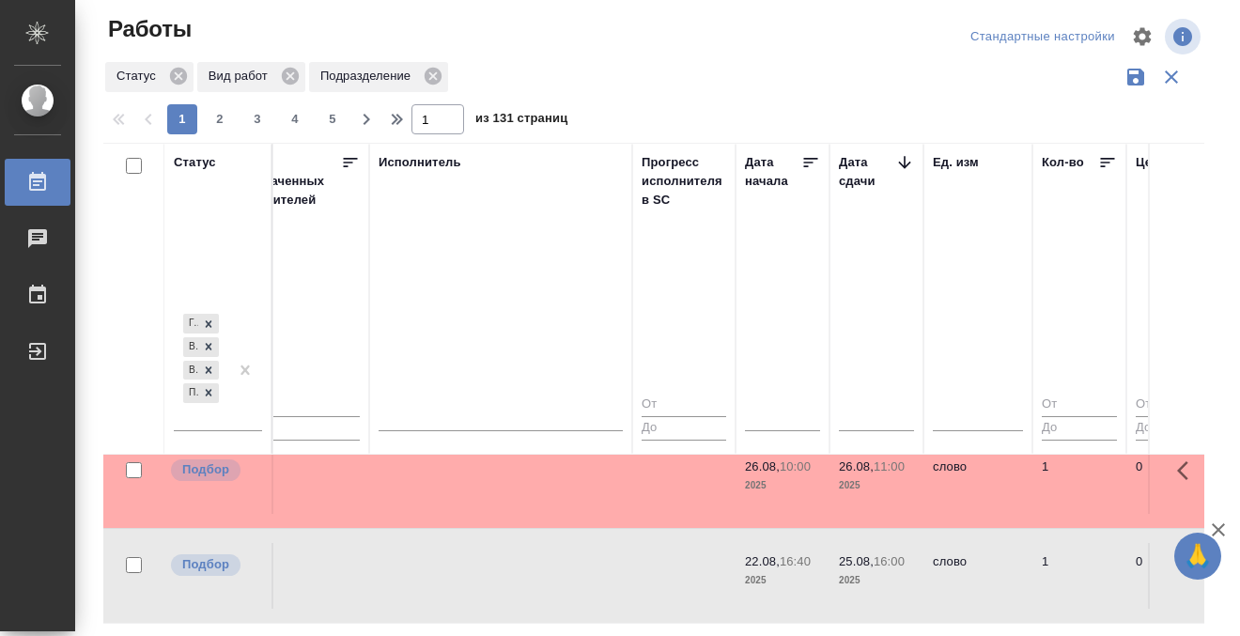
scroll to position [565, 1153]
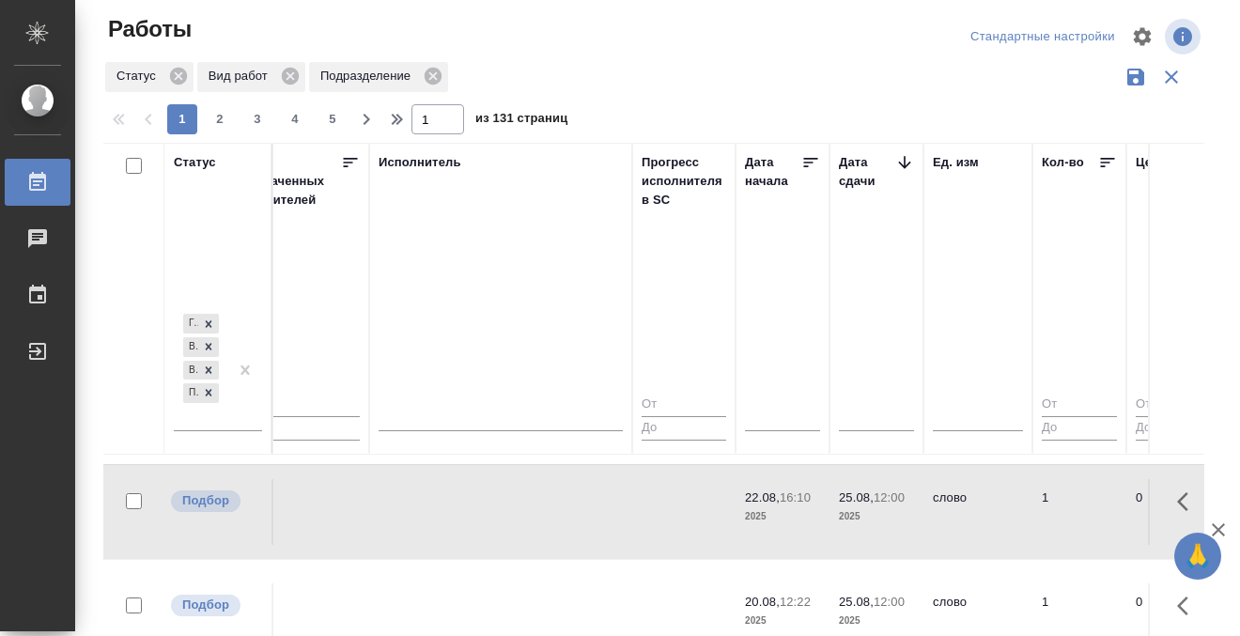
click at [470, 559] on tr "Подбор C3_MEDK-2103 МЕДЭКС-Консалт Приёмка по качеству Перевод несрочный англ-р…" at bounding box center [931, 616] width 3960 height 114
click at [471, 559] on tr "Подбор C3_MEDK-2103 МЕДЭКС-Консалт Приёмка по качеству Перевод несрочный англ-р…" at bounding box center [931, 616] width 3960 height 114
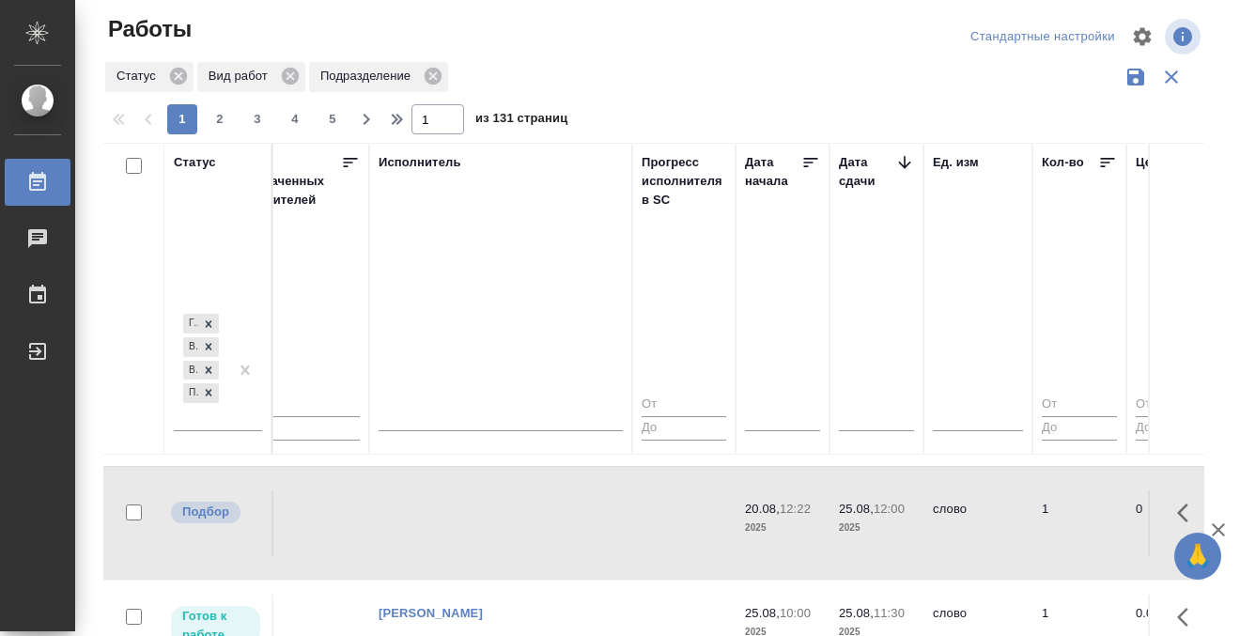
scroll to position [1314, 1153]
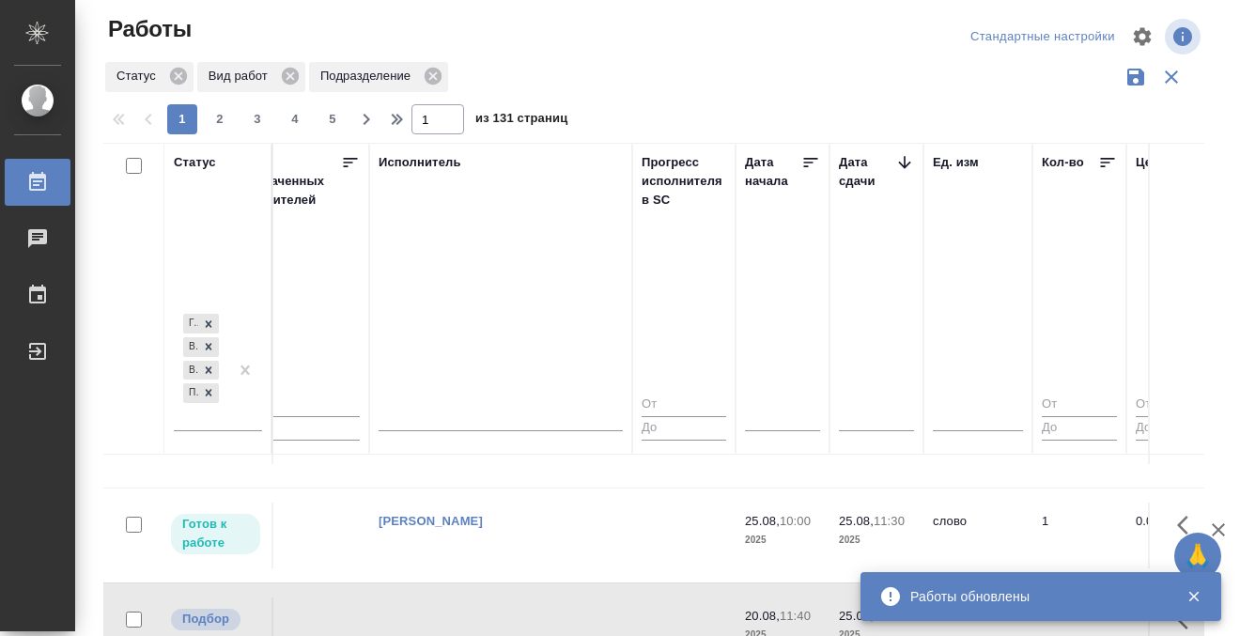
scroll to position [1432, 1153]
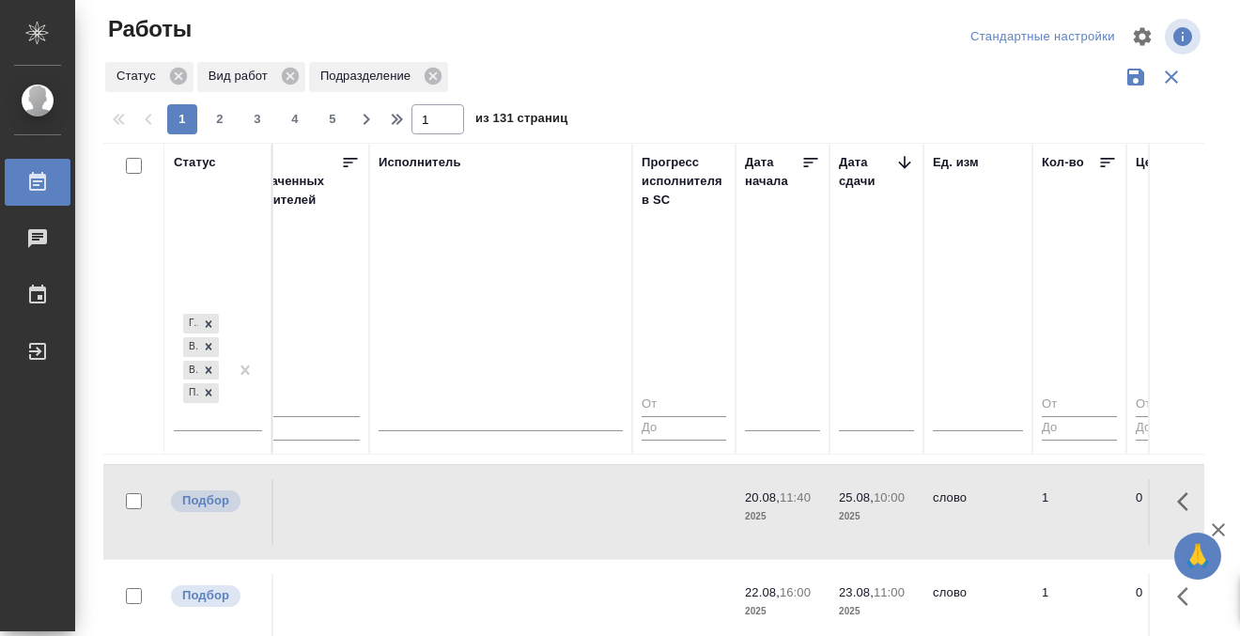
click at [45, 178] on icon at bounding box center [37, 181] width 17 height 19
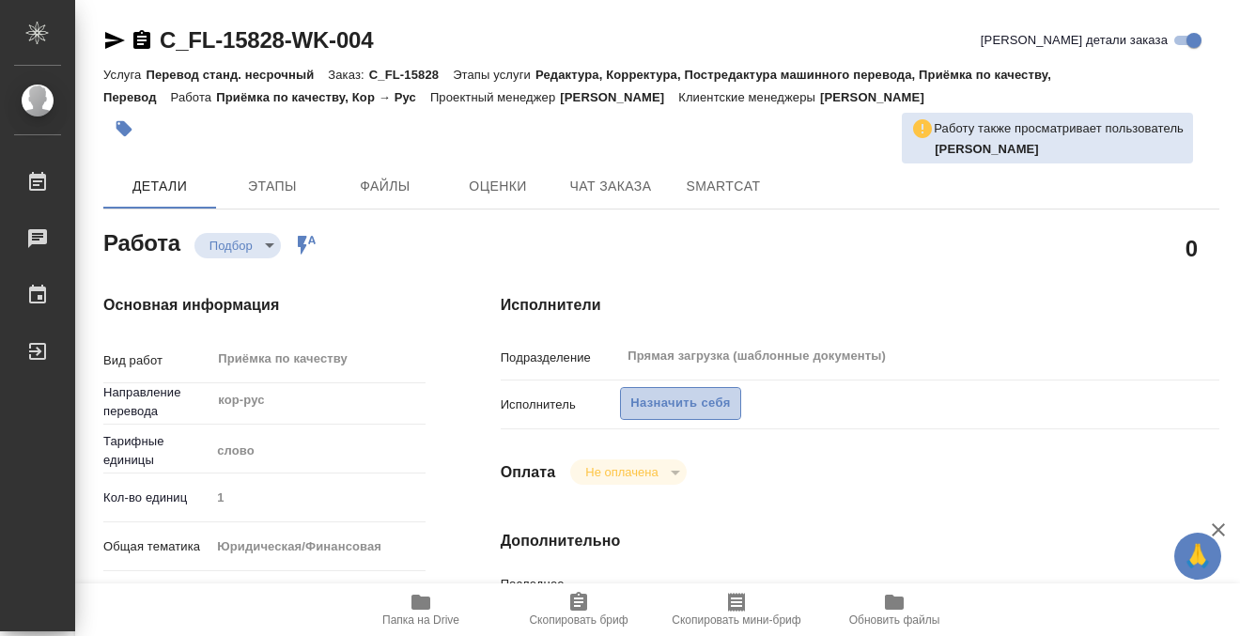
click at [653, 407] on span "Назначить себя" at bounding box center [680, 404] width 100 height 22
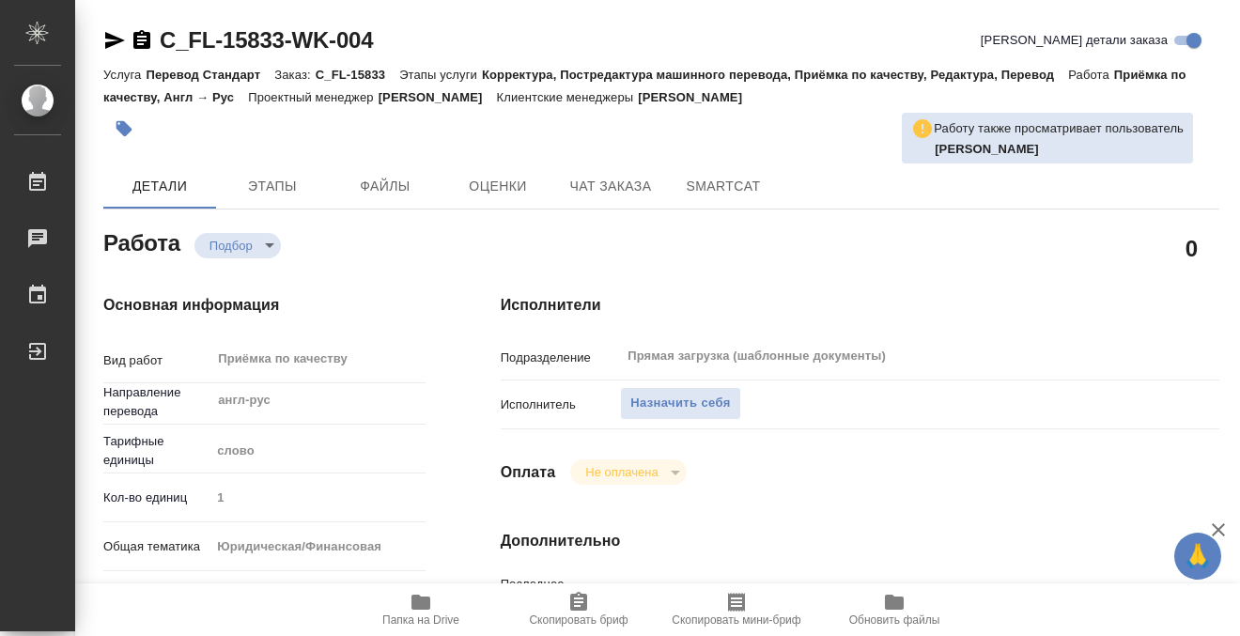
click at [666, 406] on span "Назначить себя" at bounding box center [680, 404] width 100 height 22
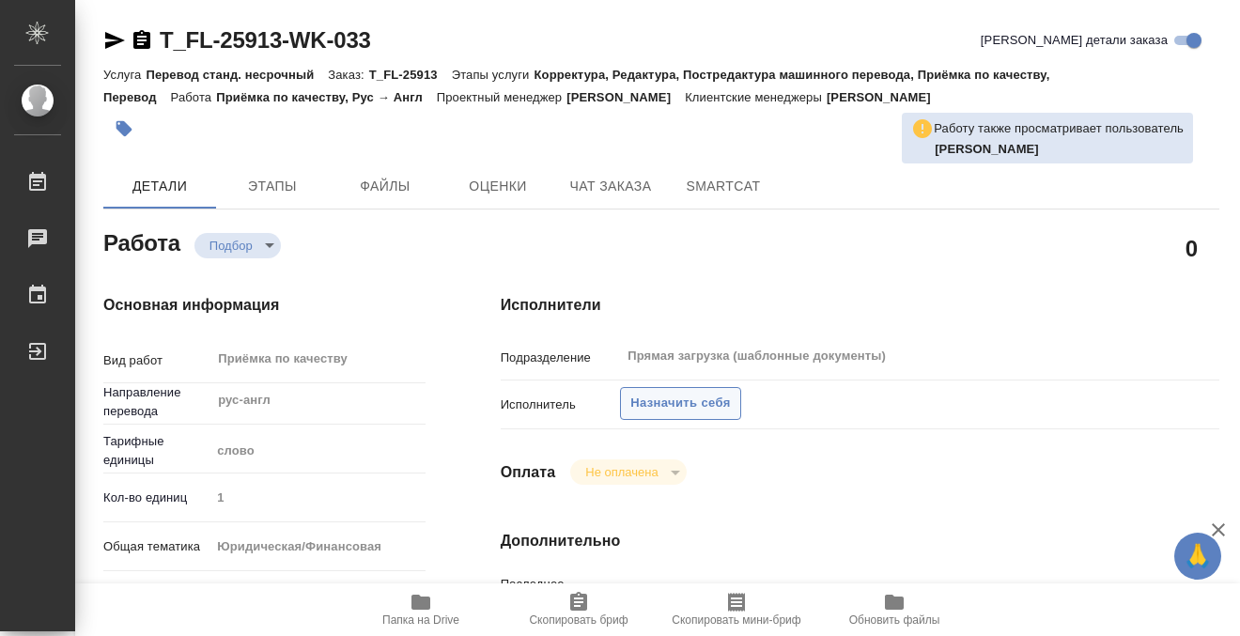
click at [642, 406] on span "Назначить себя" at bounding box center [680, 404] width 100 height 22
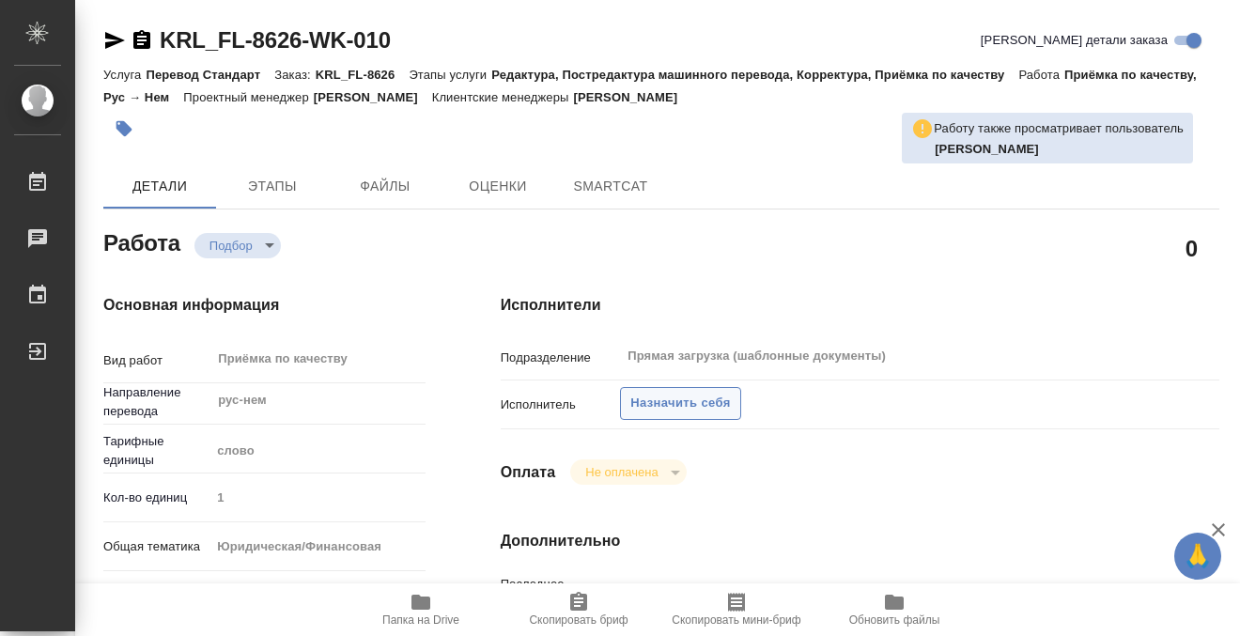
type textarea "x"
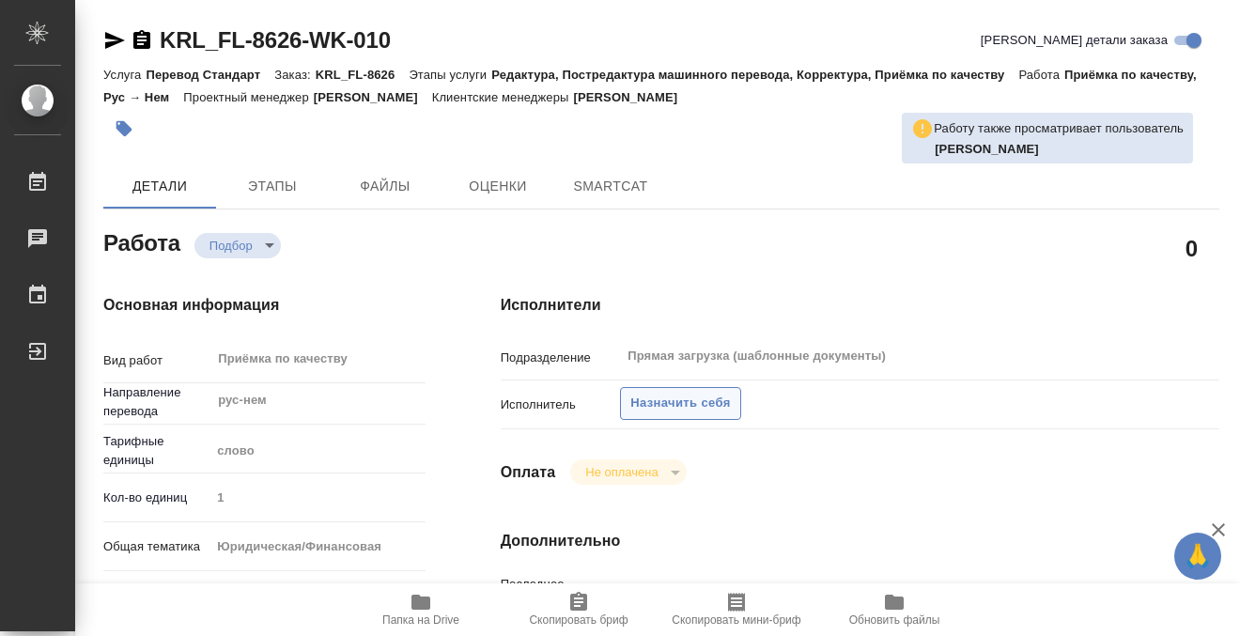
type textarea "x"
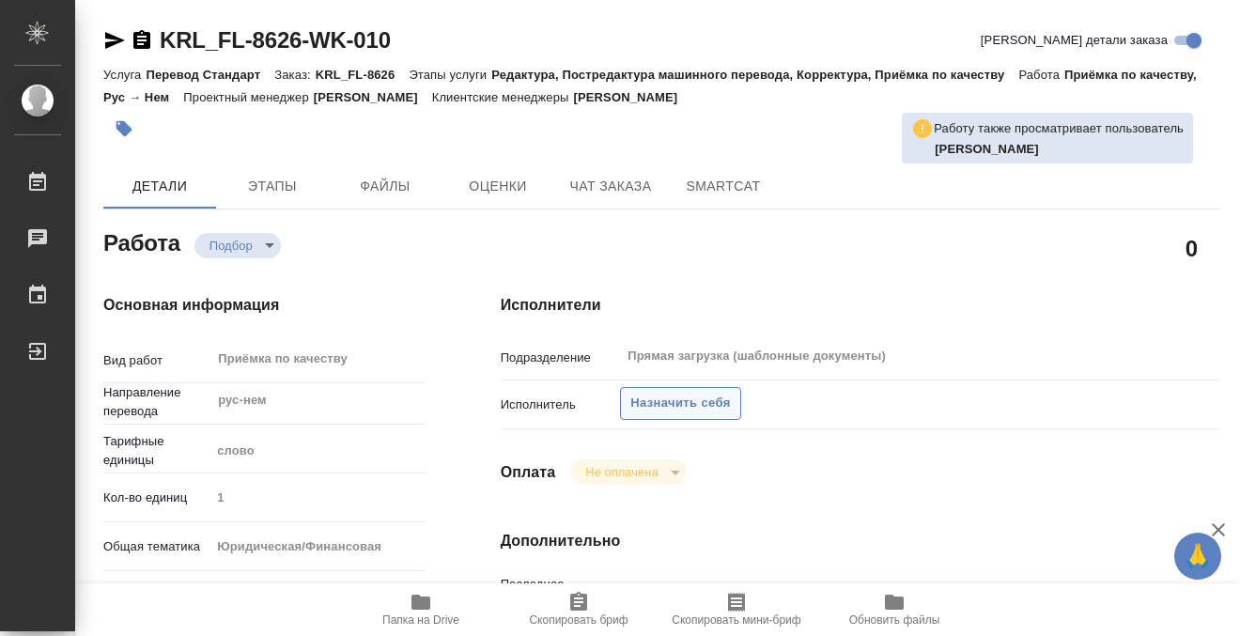
type textarea "x"
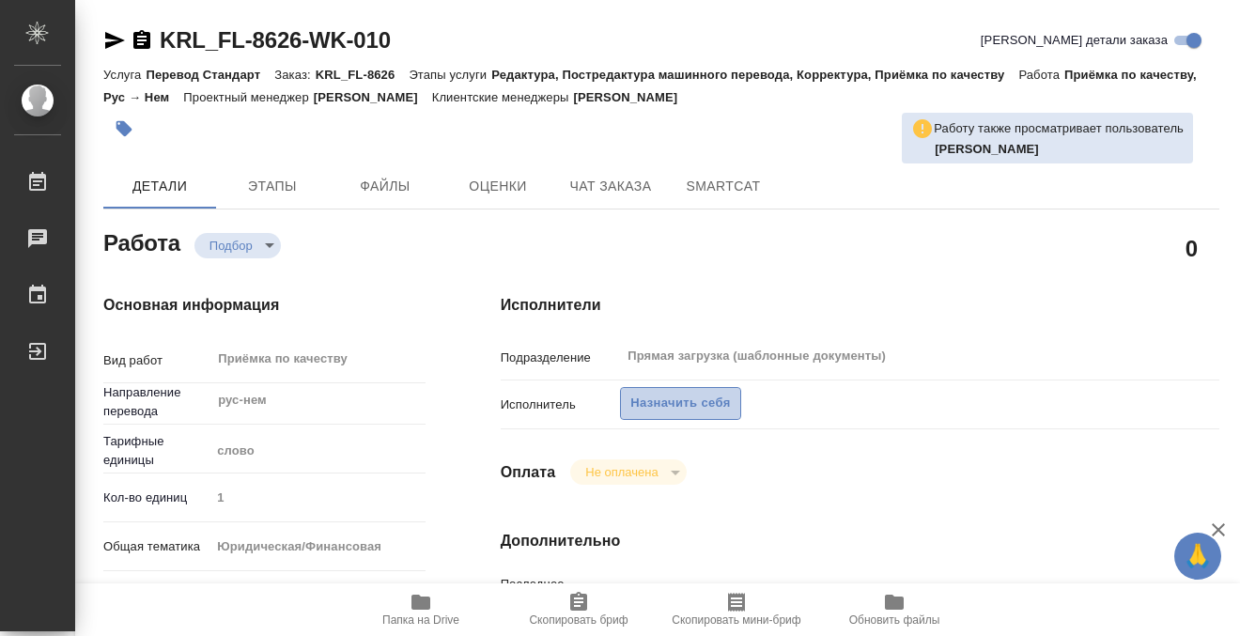
click at [669, 400] on span "Назначить себя" at bounding box center [680, 404] width 100 height 22
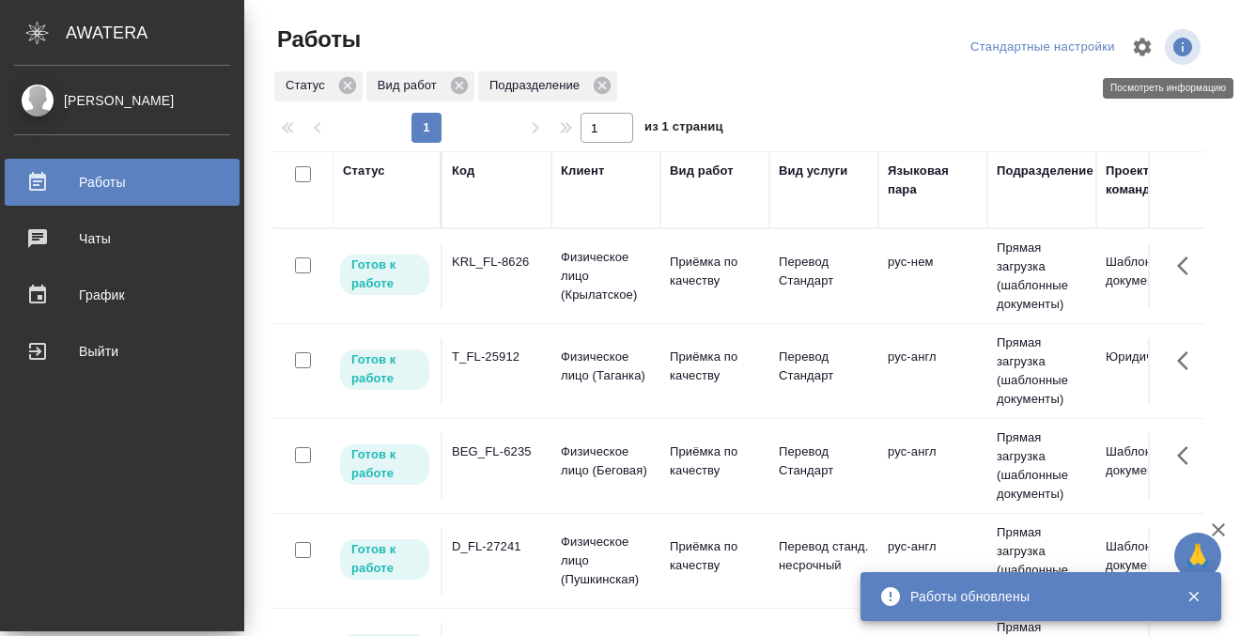
click at [37, 100] on div "[PERSON_NAME]" at bounding box center [122, 100] width 216 height 21
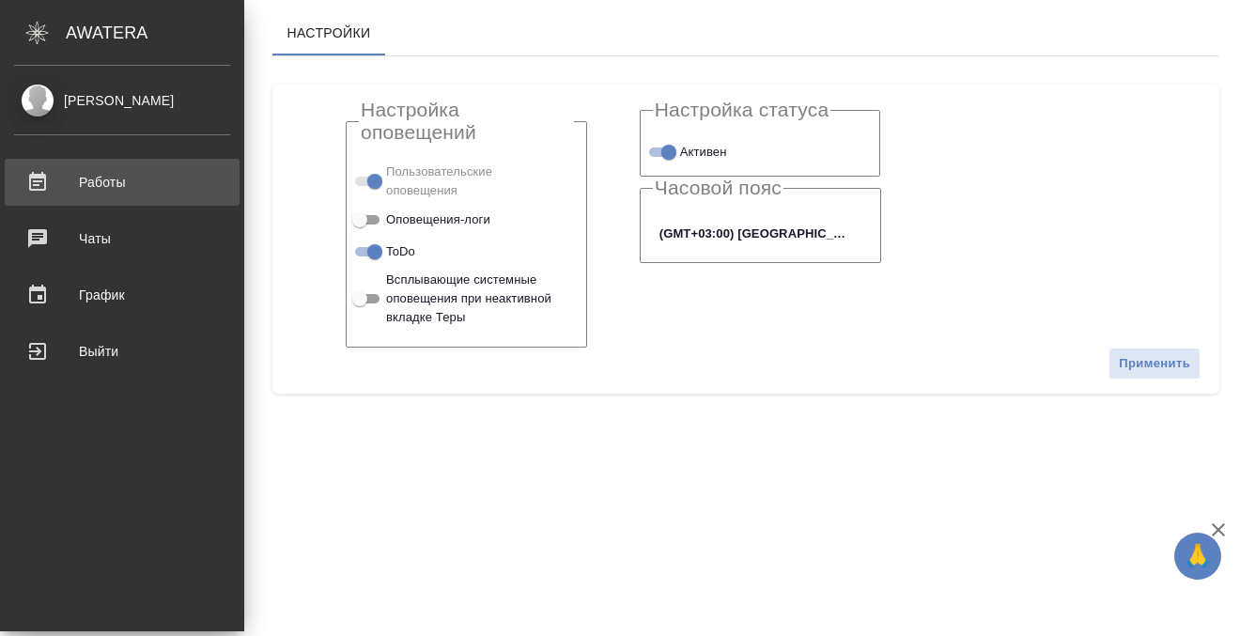
click at [45, 185] on div "Работы" at bounding box center [122, 182] width 216 height 28
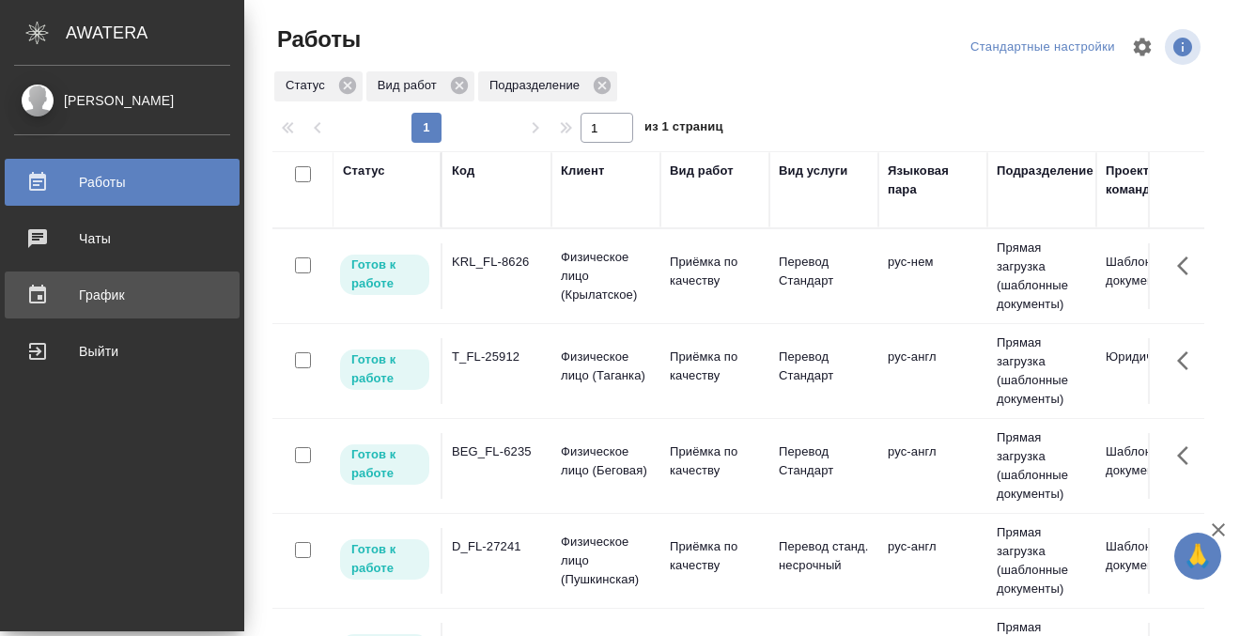
click at [40, 290] on div "График" at bounding box center [122, 295] width 216 height 28
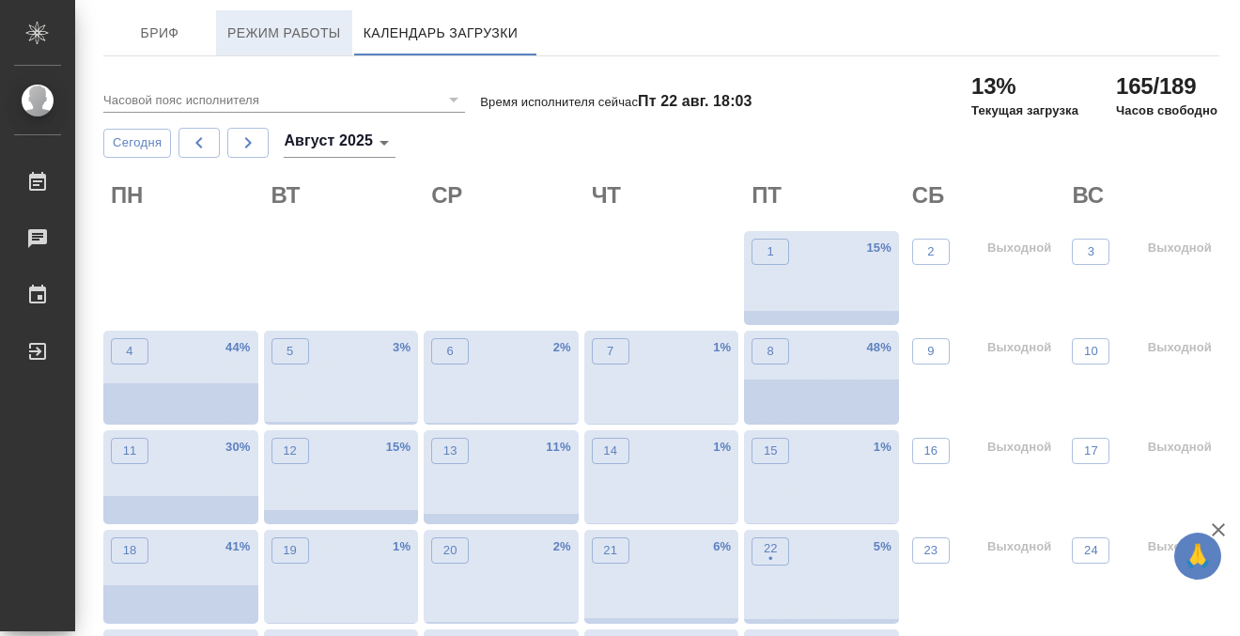
click at [300, 33] on span "Режим работы" at bounding box center [284, 33] width 114 height 23
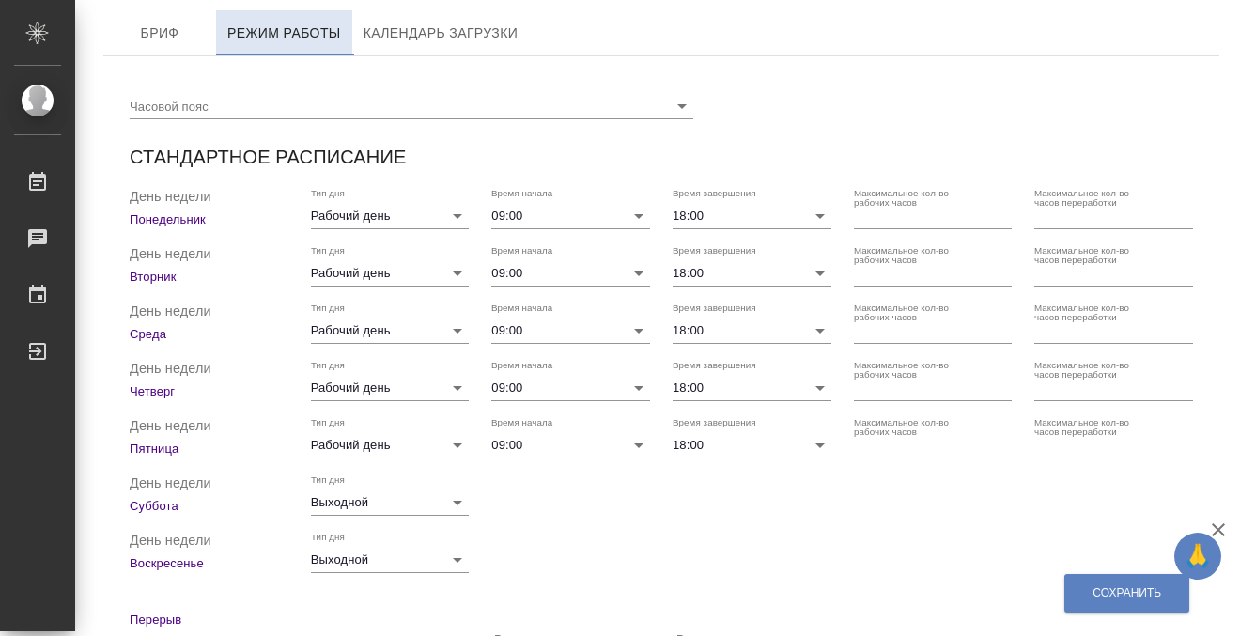
checkbox input "true"
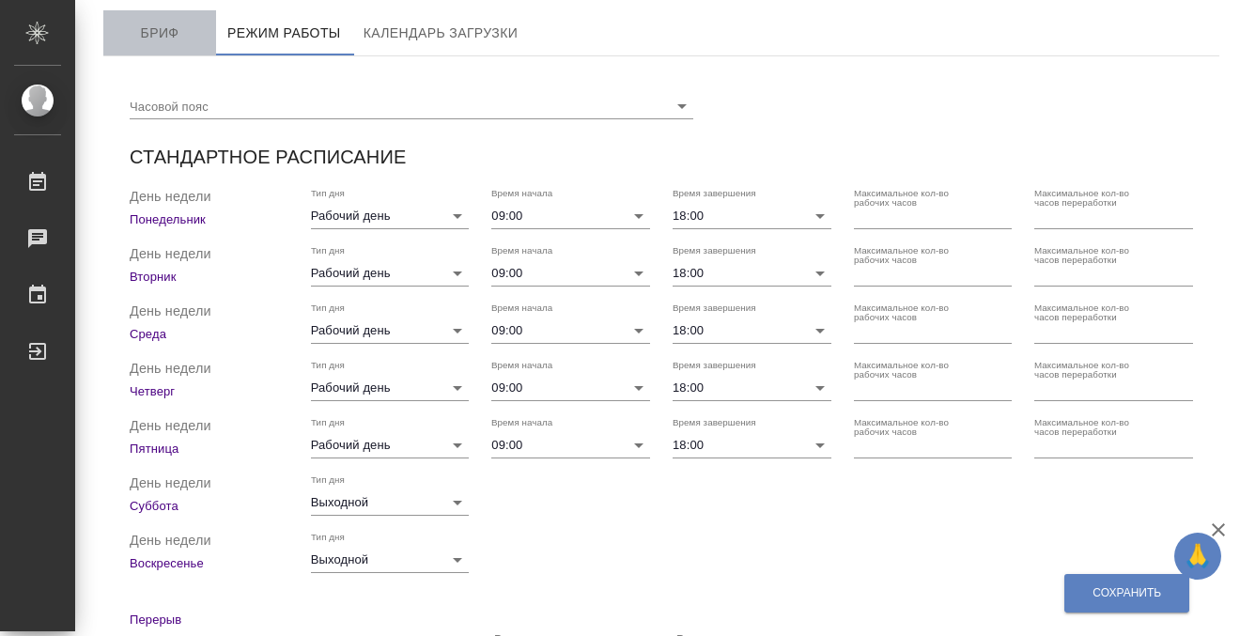
click at [187, 37] on span "Бриф" at bounding box center [160, 33] width 90 height 23
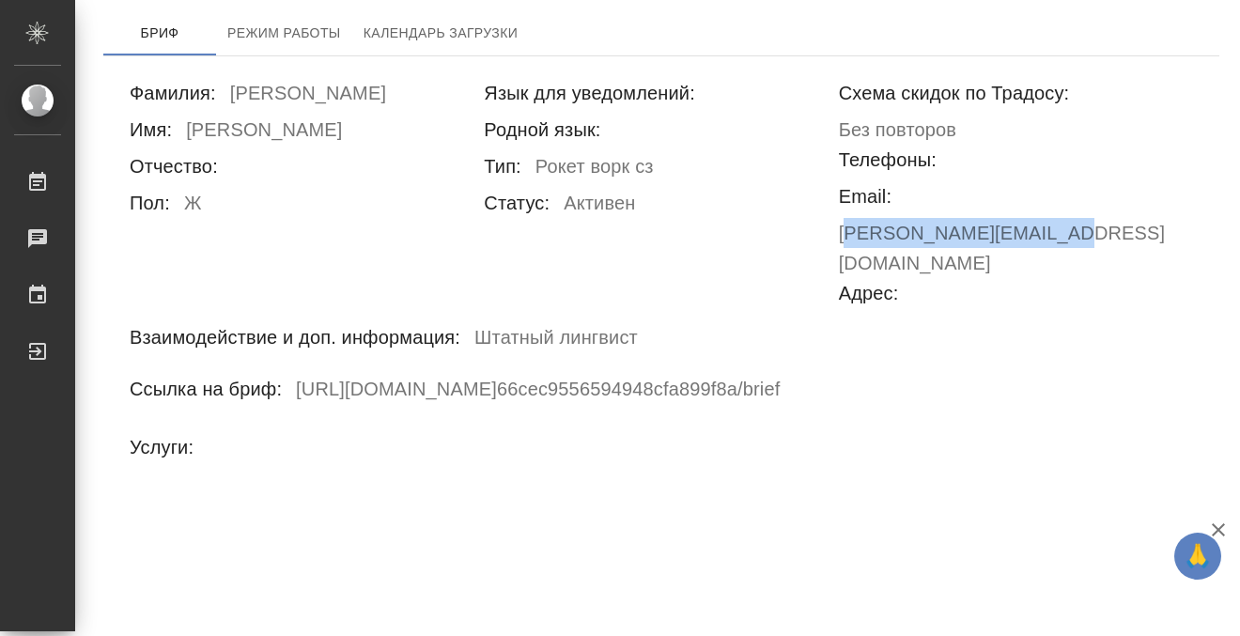
drag, startPoint x: 910, startPoint y: 198, endPoint x: 1137, endPoint y: 184, distance: 226.8
click at [1137, 184] on div "Email: e.kobzeva@awatera.com" at bounding box center [1016, 229] width 354 height 97
copy h6 "[PERSON_NAME][EMAIL_ADDRESS][DOMAIN_NAME]"
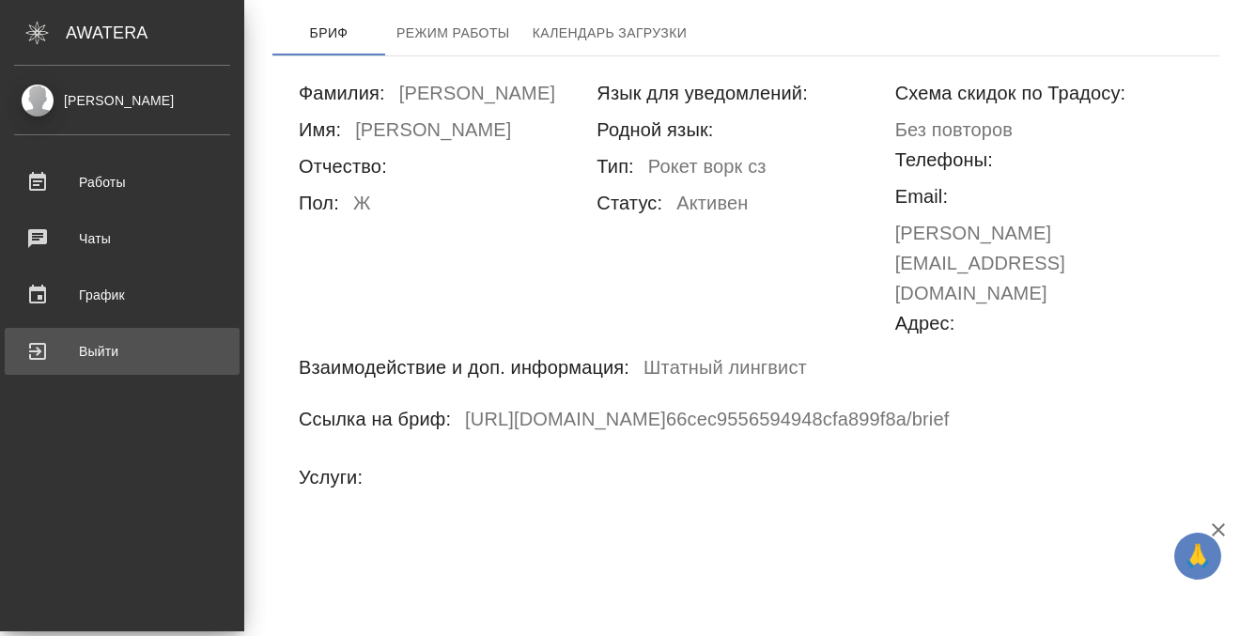
click at [95, 350] on div "Выйти" at bounding box center [122, 351] width 216 height 28
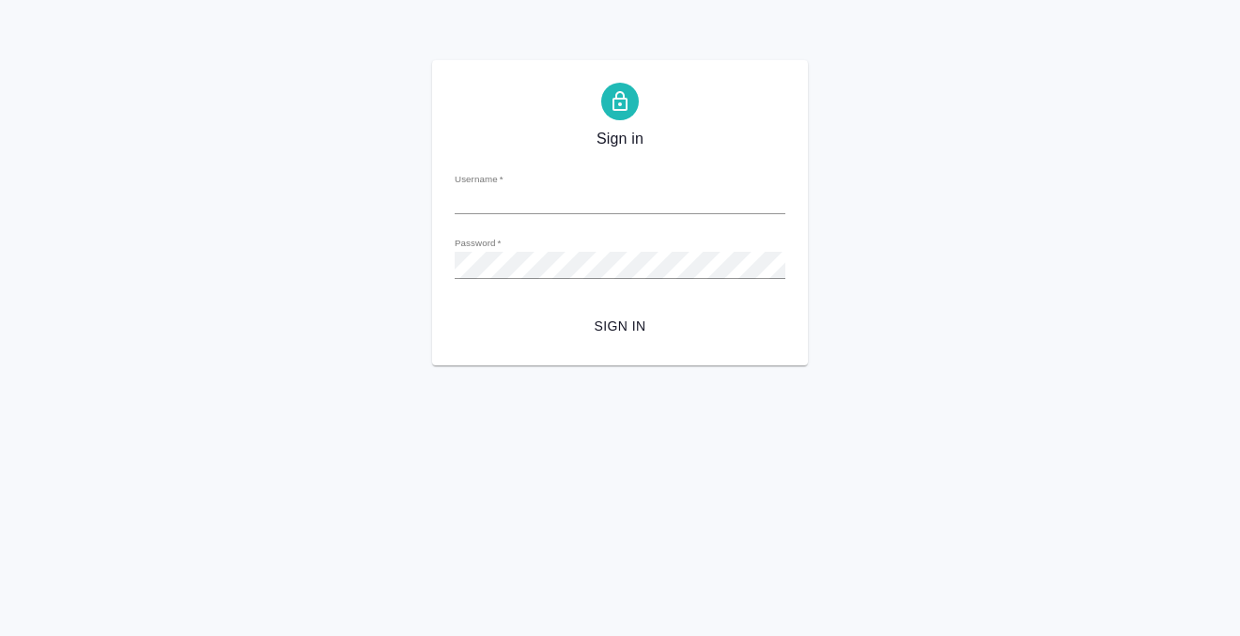
type input "[PERSON_NAME][EMAIL_ADDRESS][DOMAIN_NAME]"
click at [355, 266] on div "Sign in Username   * [PERSON_NAME][EMAIL_ADDRESS][DOMAIN_NAME] Password   * url…" at bounding box center [620, 212] width 1240 height 305
click at [616, 204] on input "[PERSON_NAME][EMAIL_ADDRESS][DOMAIN_NAME]" at bounding box center [620, 201] width 331 height 26
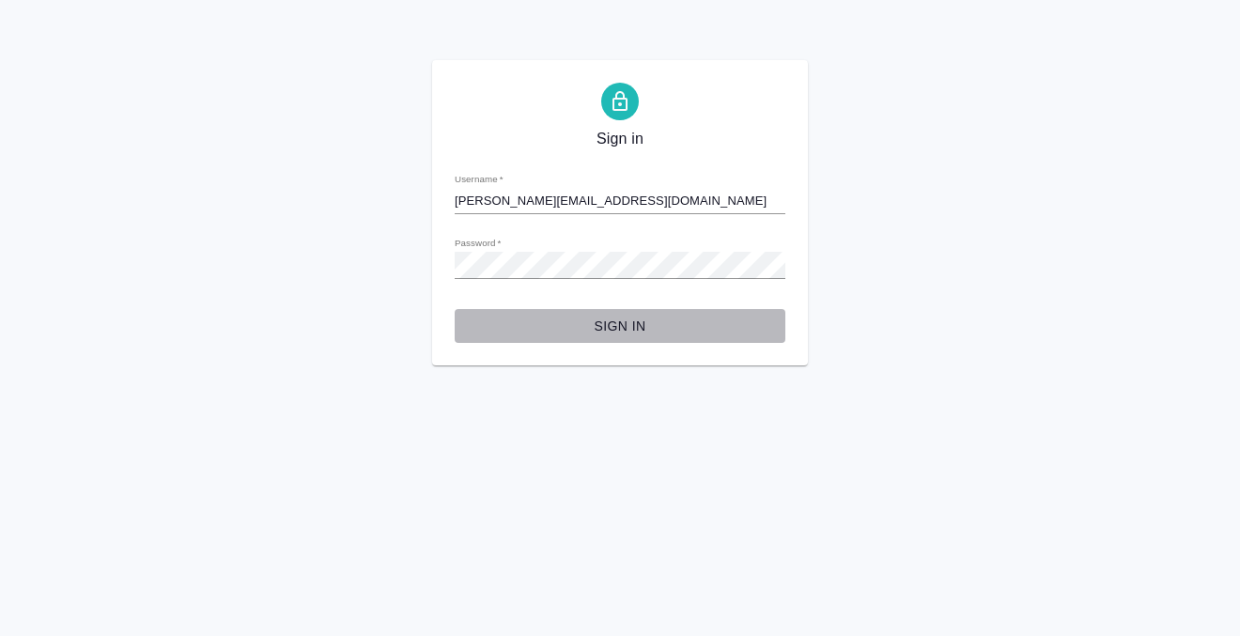
click at [612, 324] on span "Sign in" at bounding box center [620, 326] width 301 height 23
